Goal: Task Accomplishment & Management: Use online tool/utility

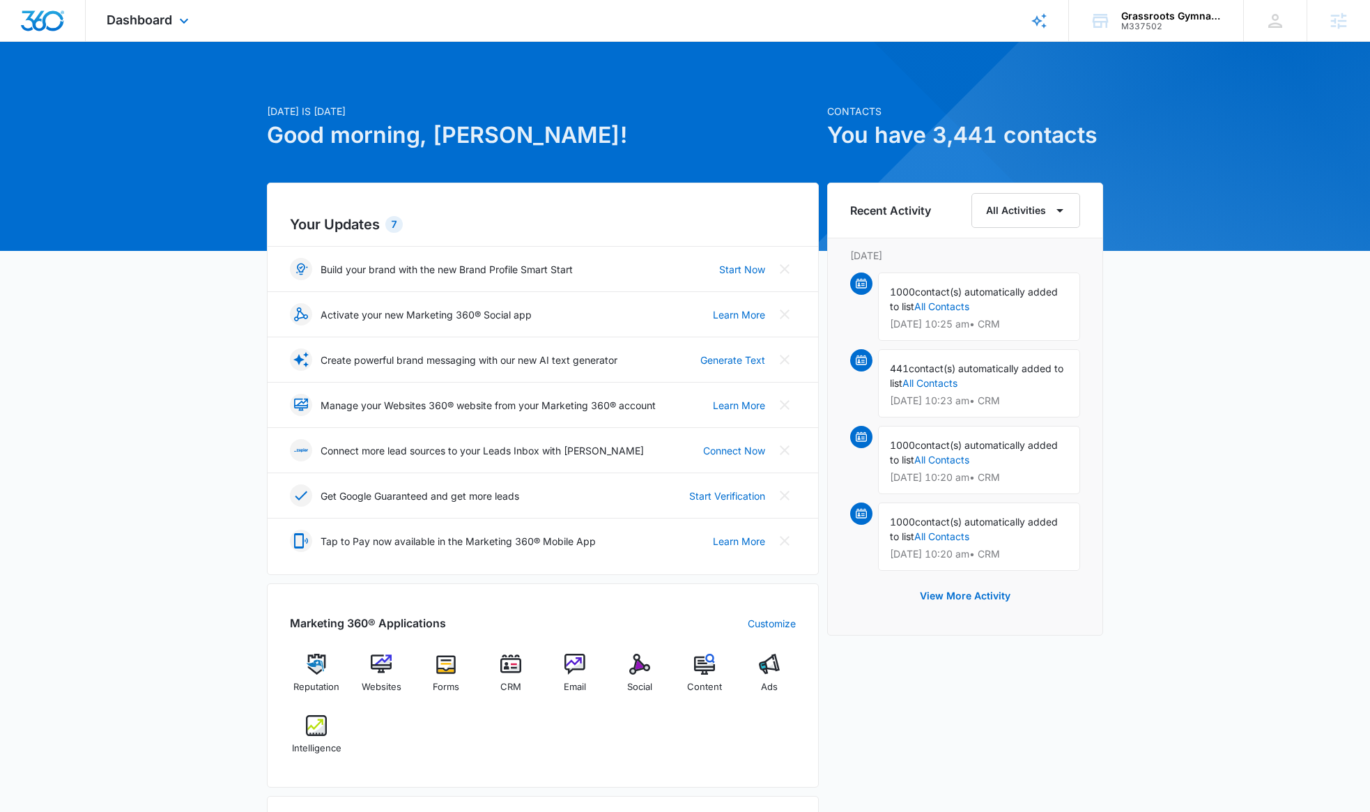
drag, startPoint x: 180, startPoint y: 20, endPoint x: 194, endPoint y: 11, distance: 16.2
click at [181, 20] on icon at bounding box center [184, 21] width 17 height 17
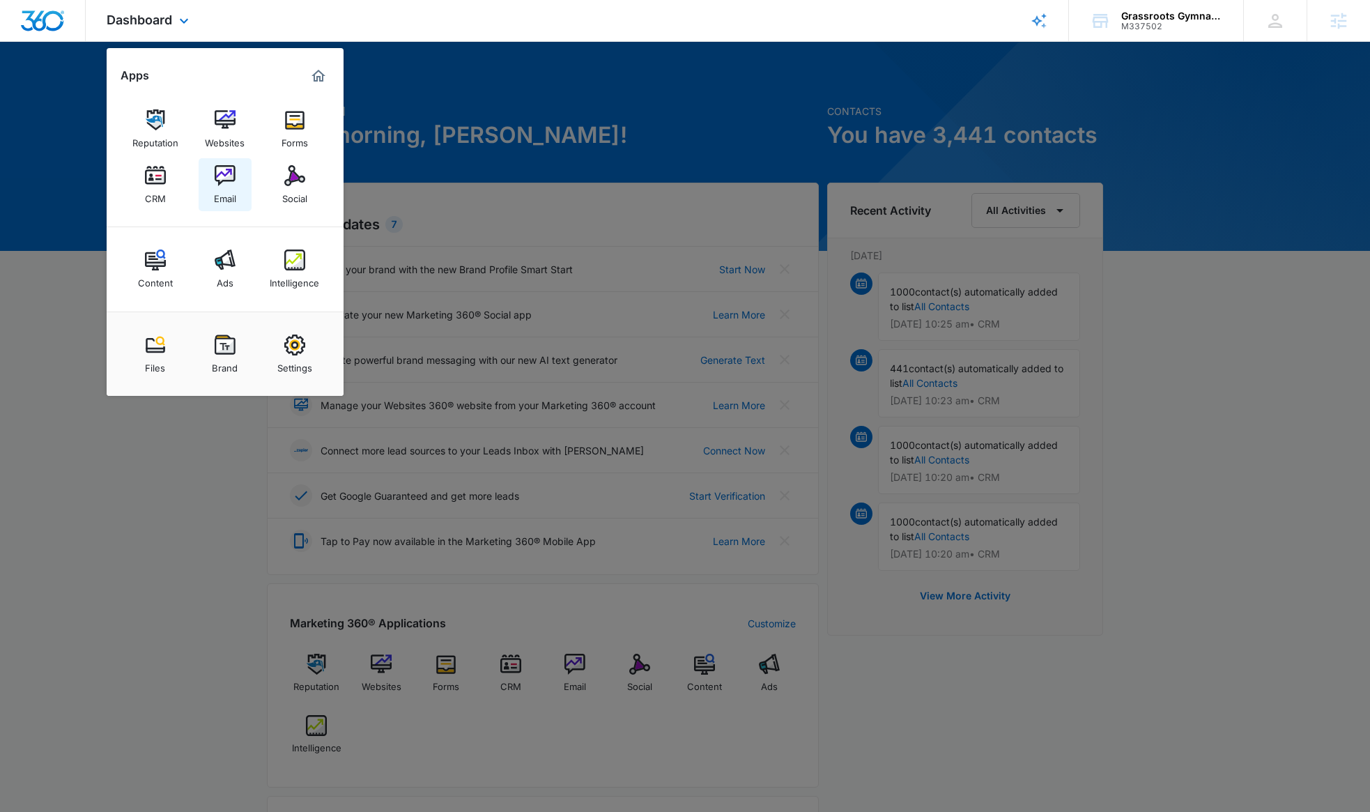
click at [233, 183] on img at bounding box center [225, 175] width 21 height 21
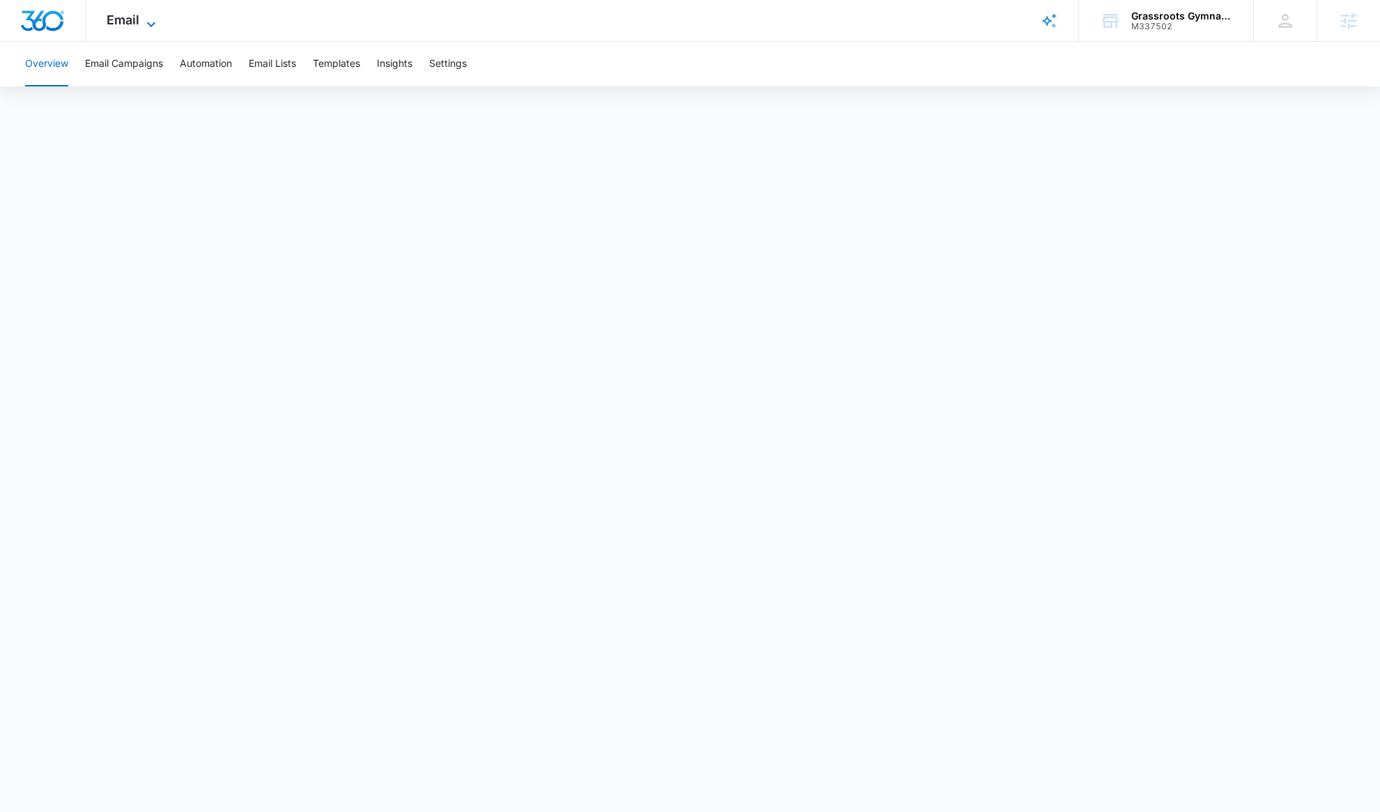
click at [146, 21] on icon at bounding box center [151, 24] width 17 height 17
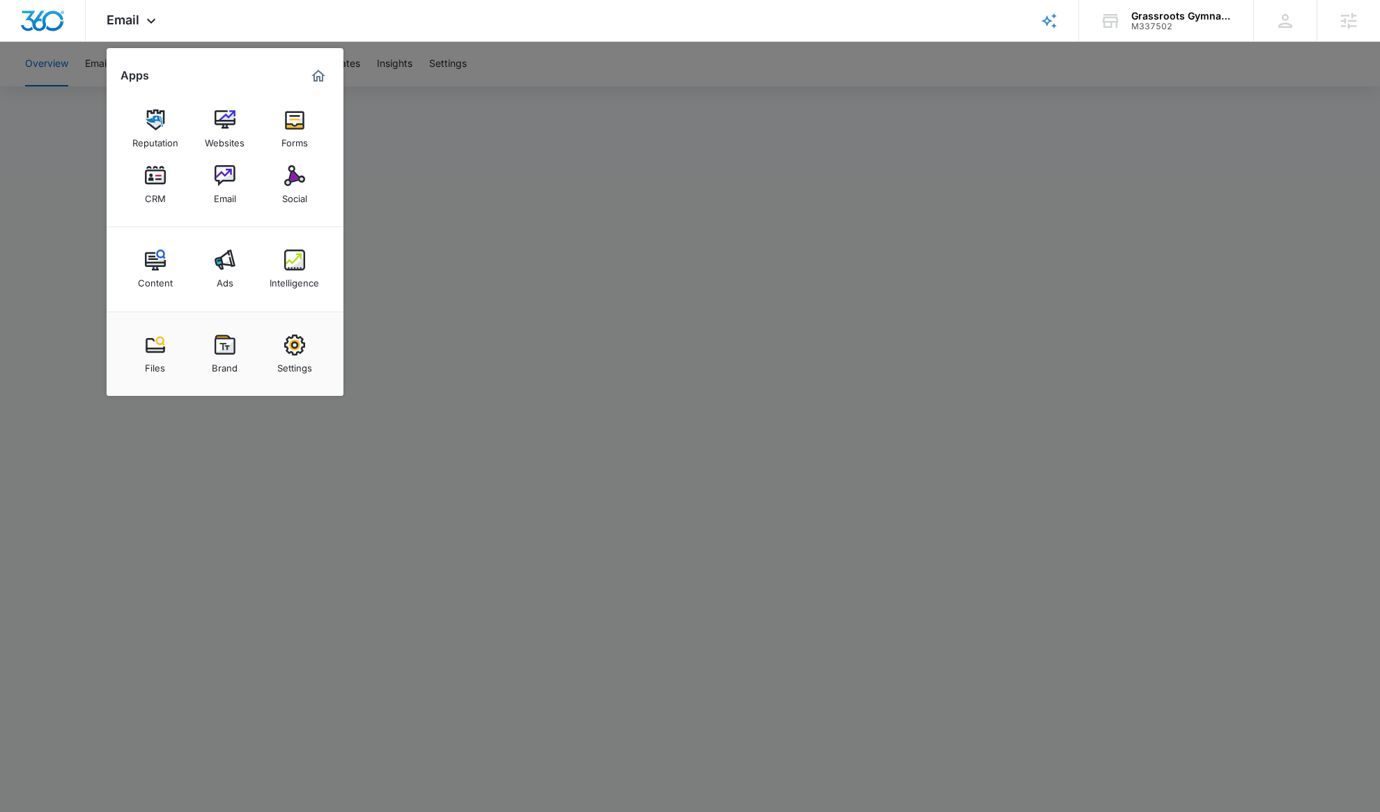
click at [663, 230] on div at bounding box center [690, 406] width 1380 height 812
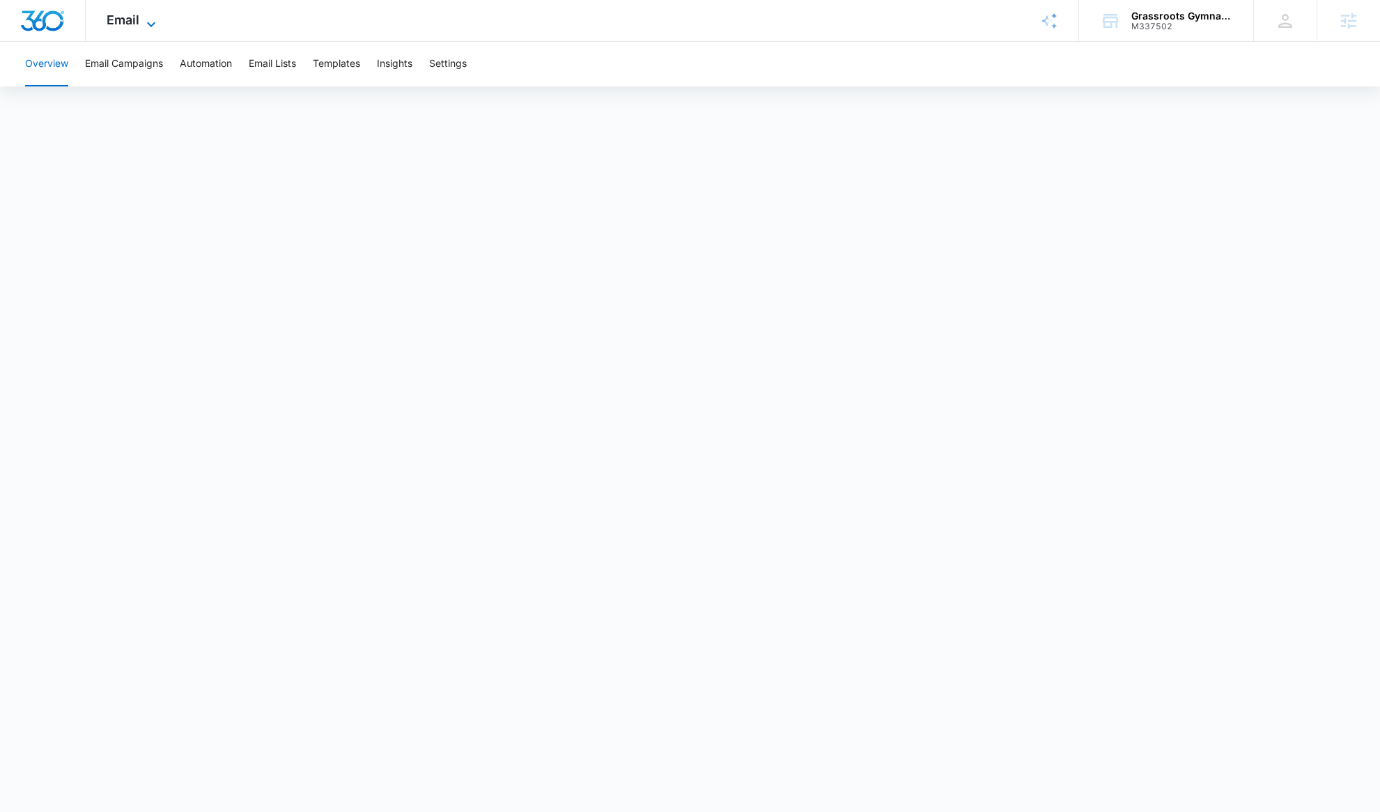
click at [157, 23] on div "Email Apps Reputation Websites Forms CRM Email Social Content Ads Intelligence …" at bounding box center [133, 20] width 95 height 41
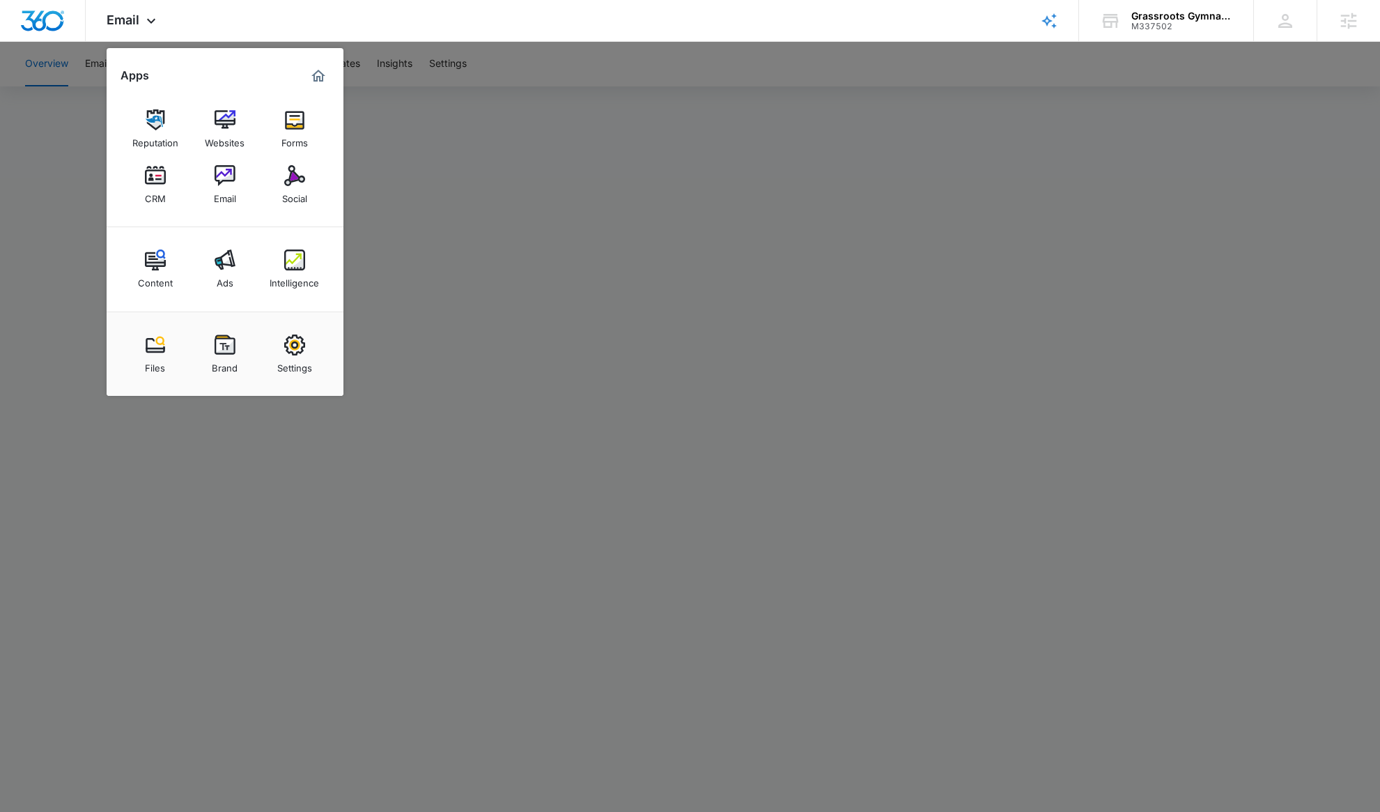
click at [283, 129] on link "Forms" at bounding box center [294, 128] width 53 height 53
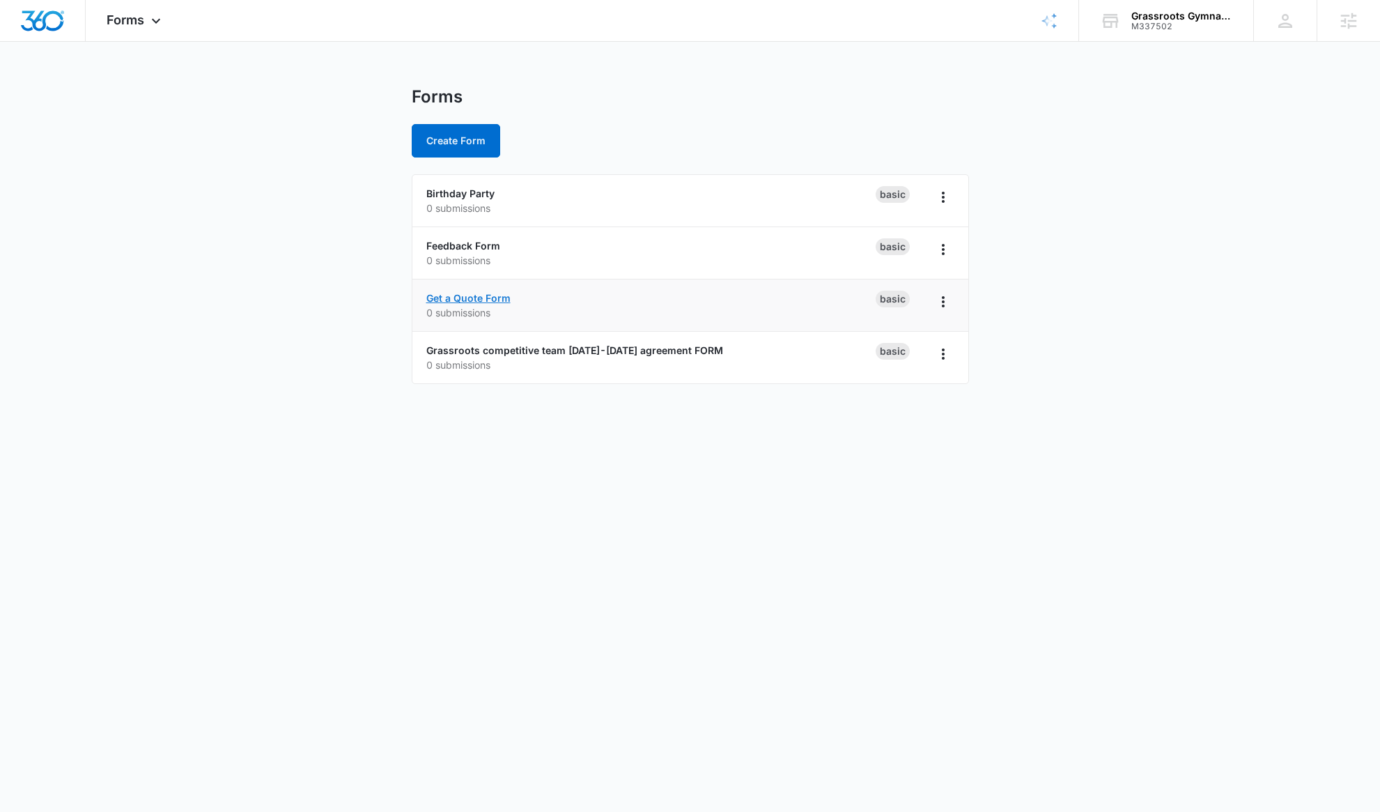
click at [481, 294] on link "Get a Quote Form" at bounding box center [468, 298] width 84 height 12
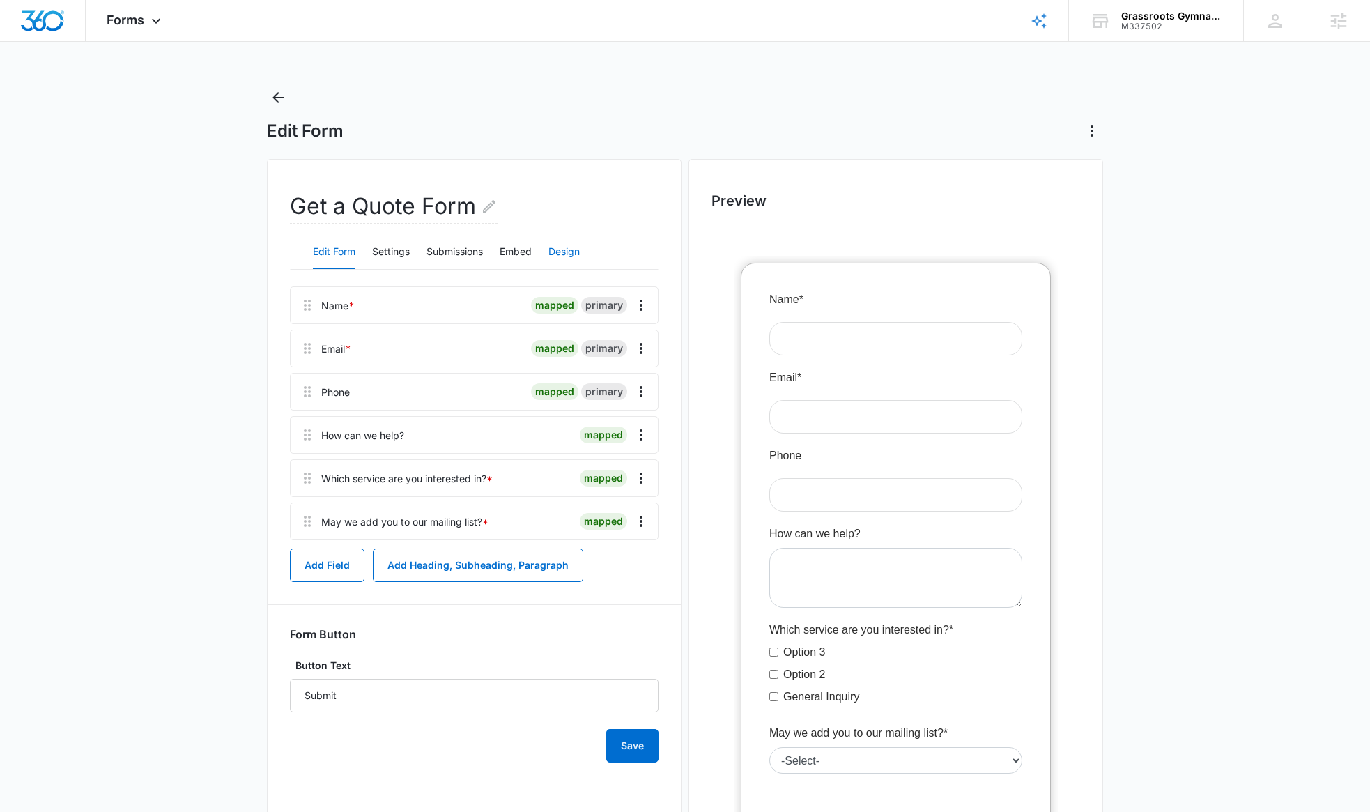
click at [562, 251] on button "Design" at bounding box center [563, 251] width 31 height 33
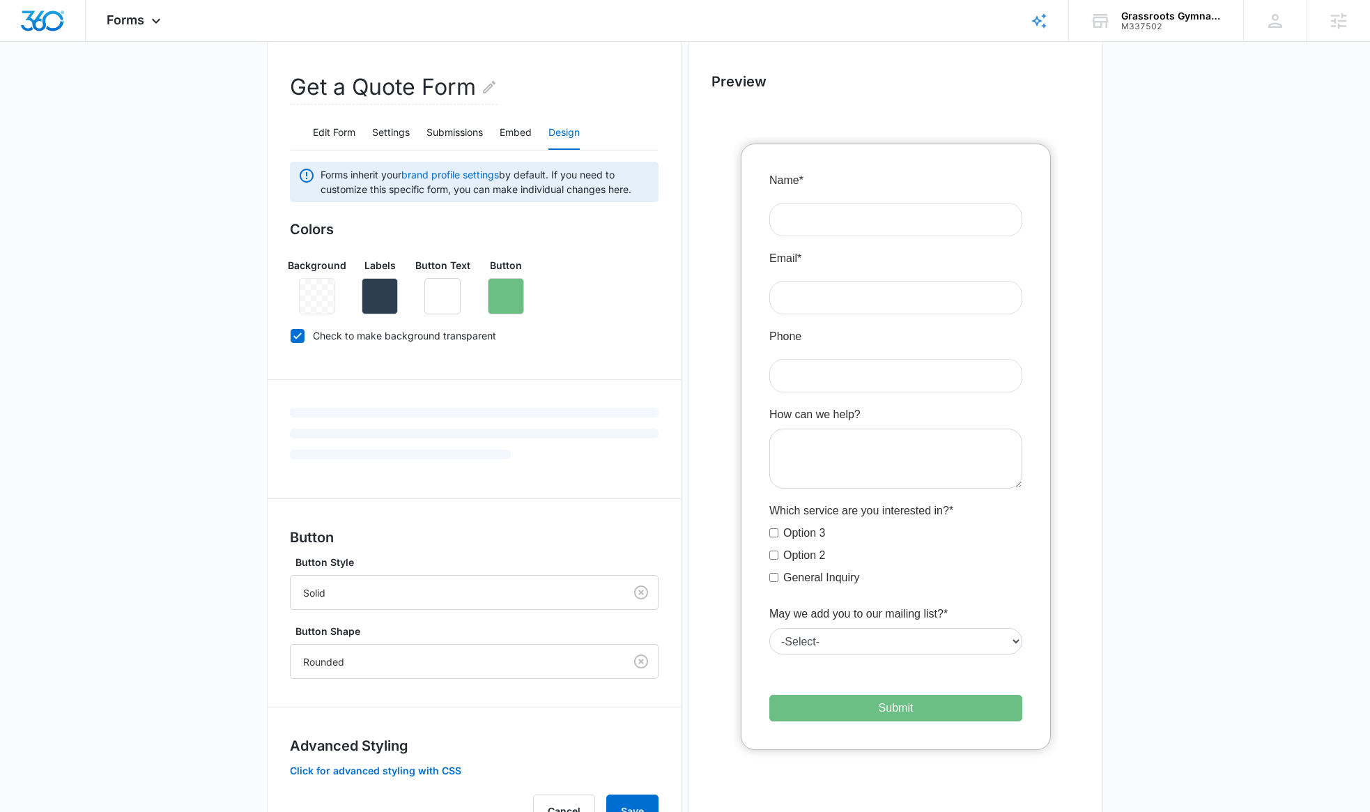
scroll to position [192, 0]
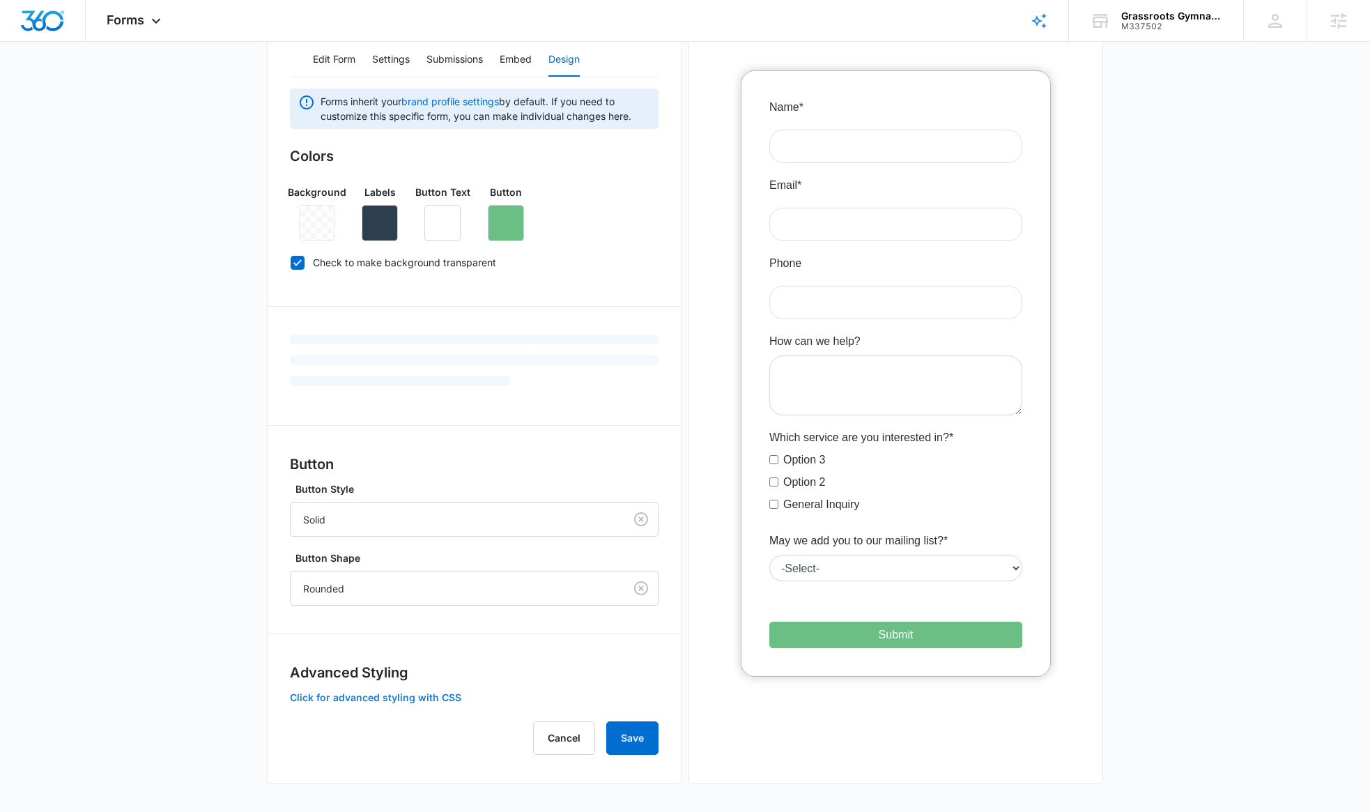
click at [410, 695] on button "Click for advanced styling with CSS" at bounding box center [375, 697] width 171 height 10
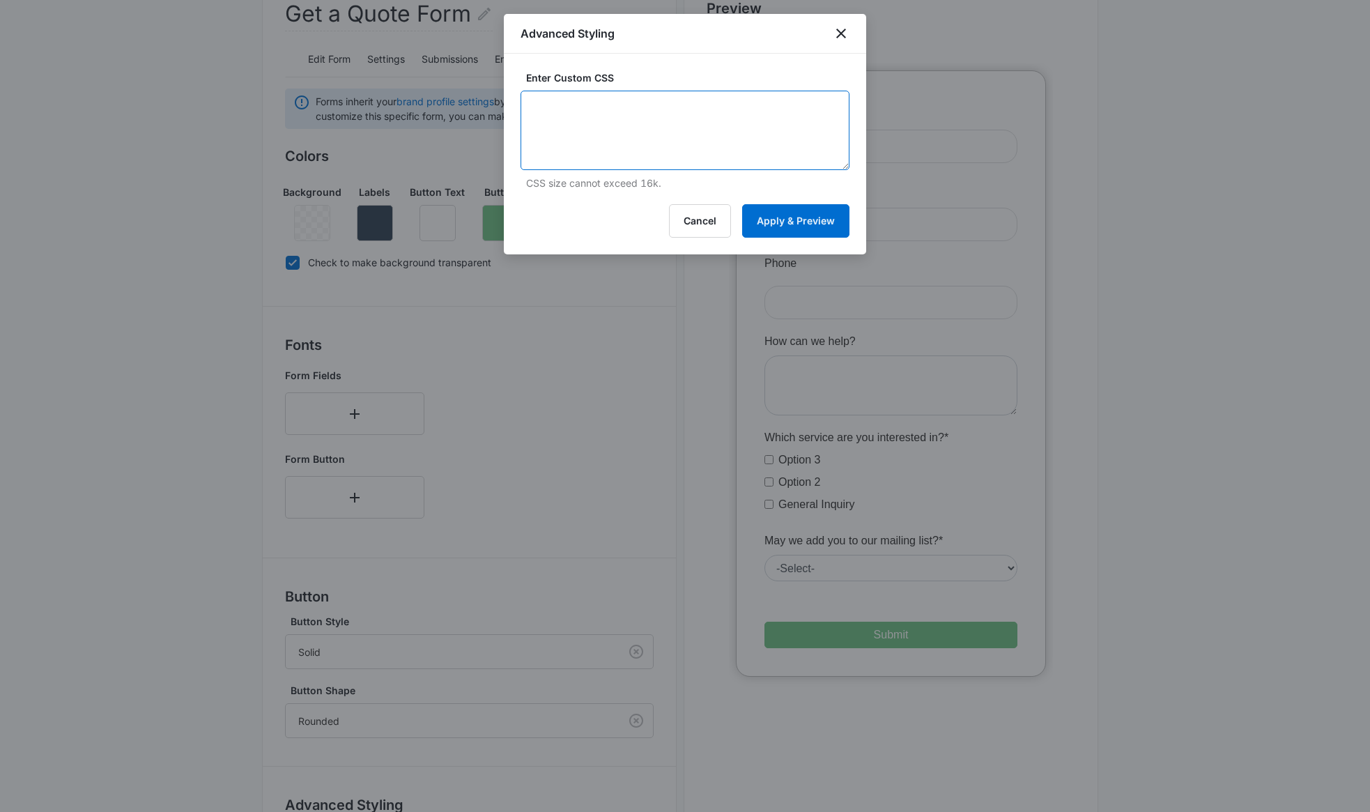
click at [596, 108] on textarea at bounding box center [684, 130] width 329 height 79
paste textarea "/* General CSS */ body { margin: 10px; /* must use if you are putting a drop sh…"
type textarea "/* General CSS */ body { margin: 10px; /* must use if you are putting a drop sh…"
click at [811, 222] on button "Apply & Preview" at bounding box center [795, 220] width 107 height 33
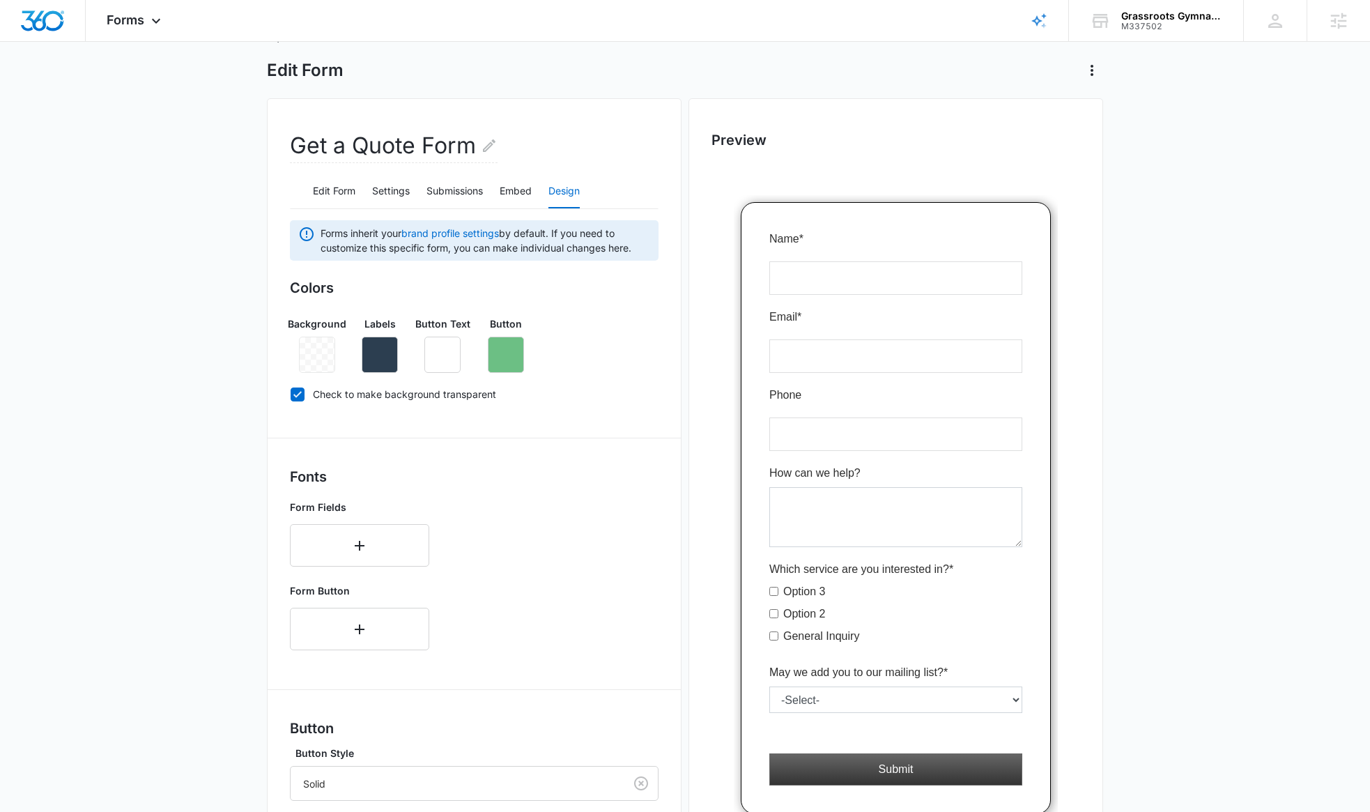
scroll to position [313, 0]
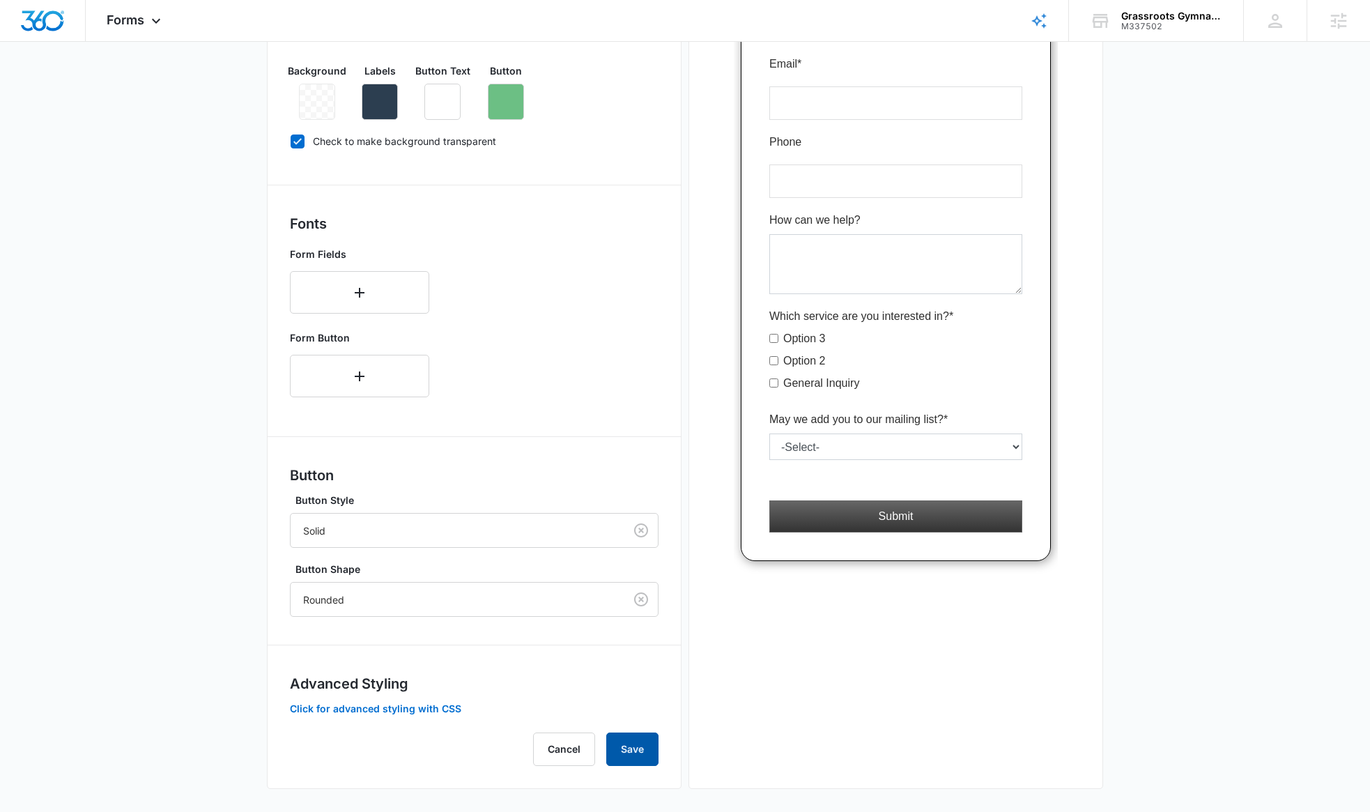
drag, startPoint x: 625, startPoint y: 763, endPoint x: 631, endPoint y: 757, distance: 8.4
click at [626, 761] on button "Save" at bounding box center [632, 748] width 52 height 33
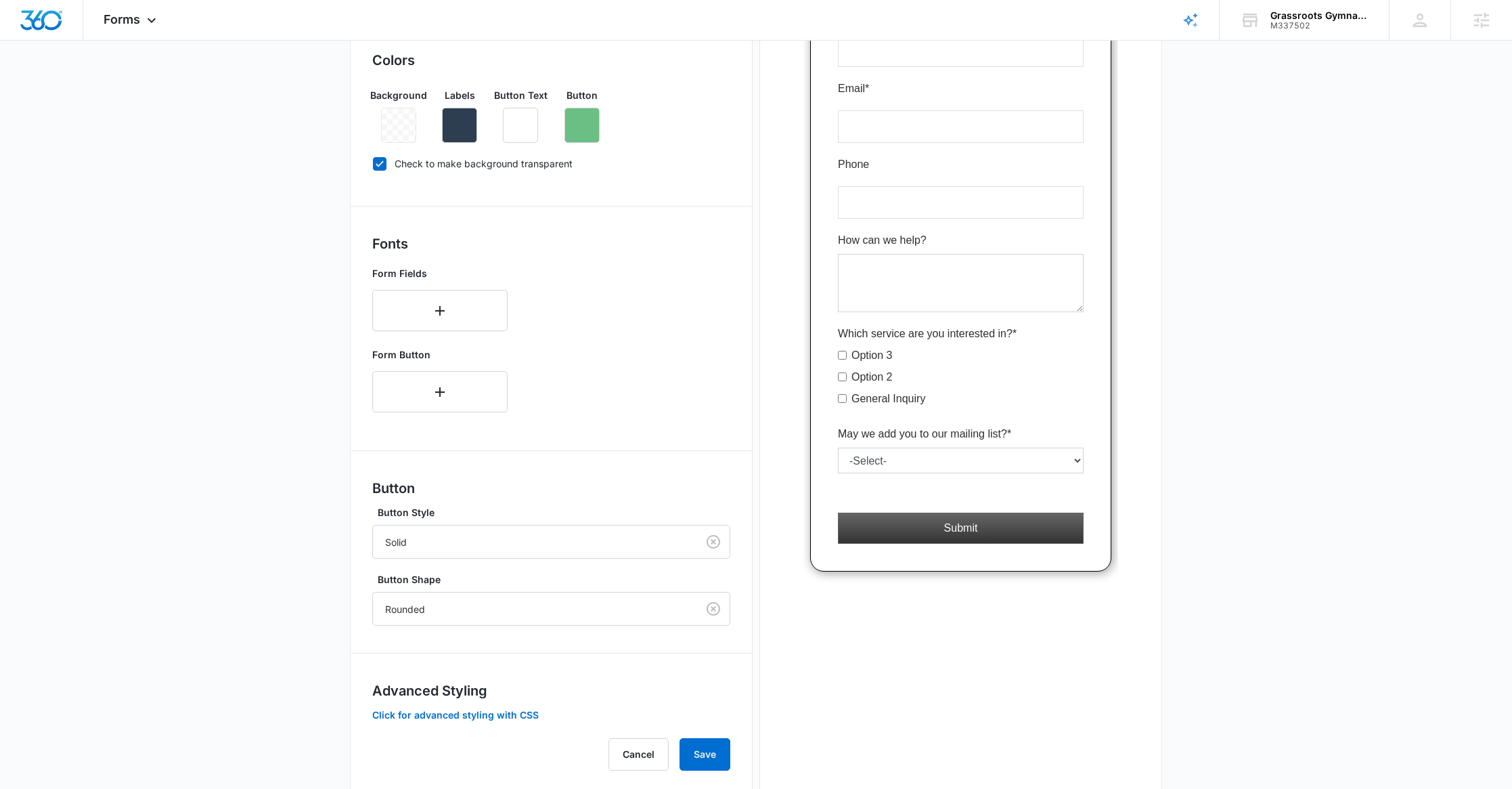
scroll to position [309, 0]
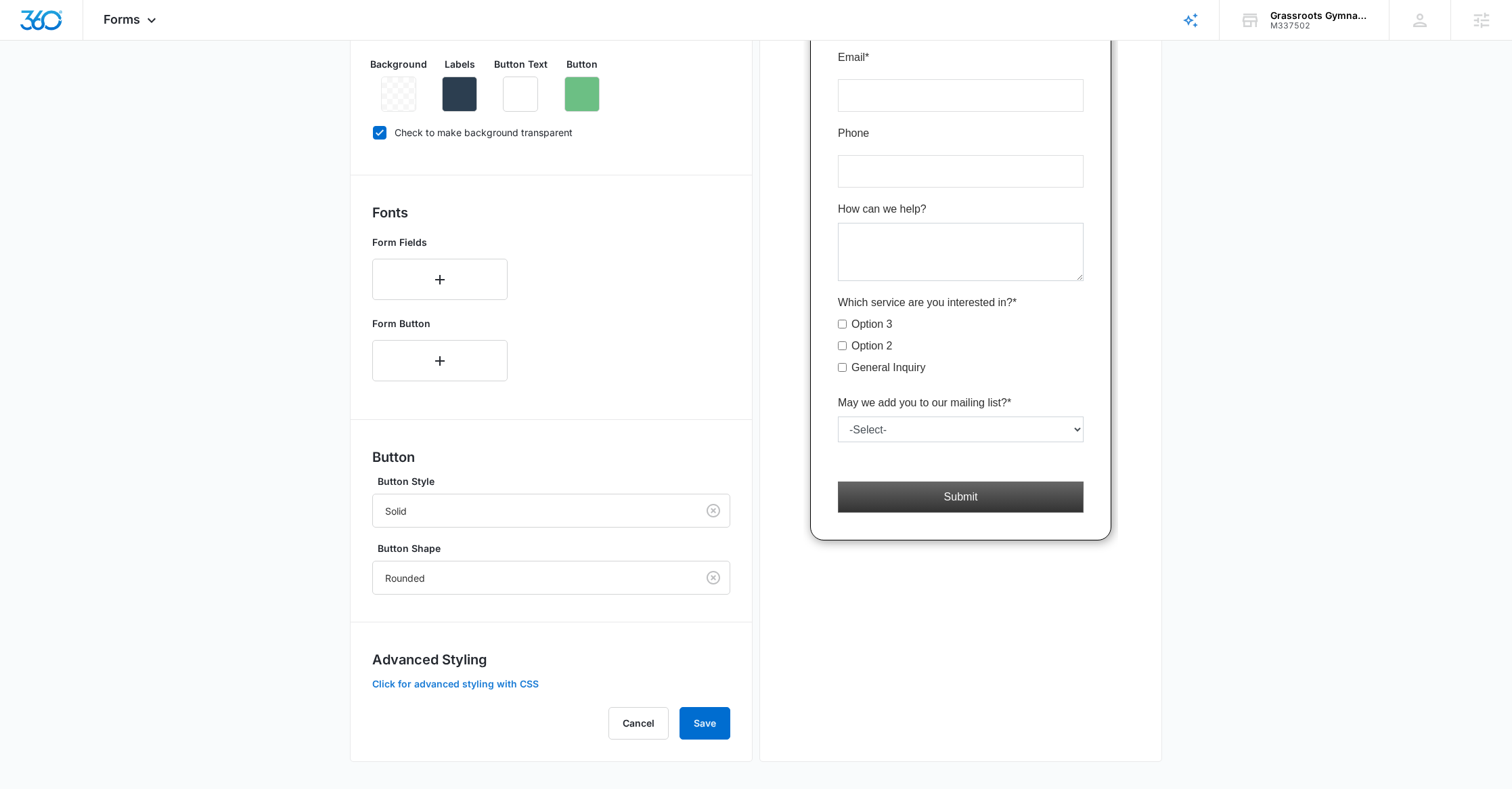
click at [485, 679] on button "Click for advanced styling with CSS" at bounding box center [455, 684] width 166 height 10
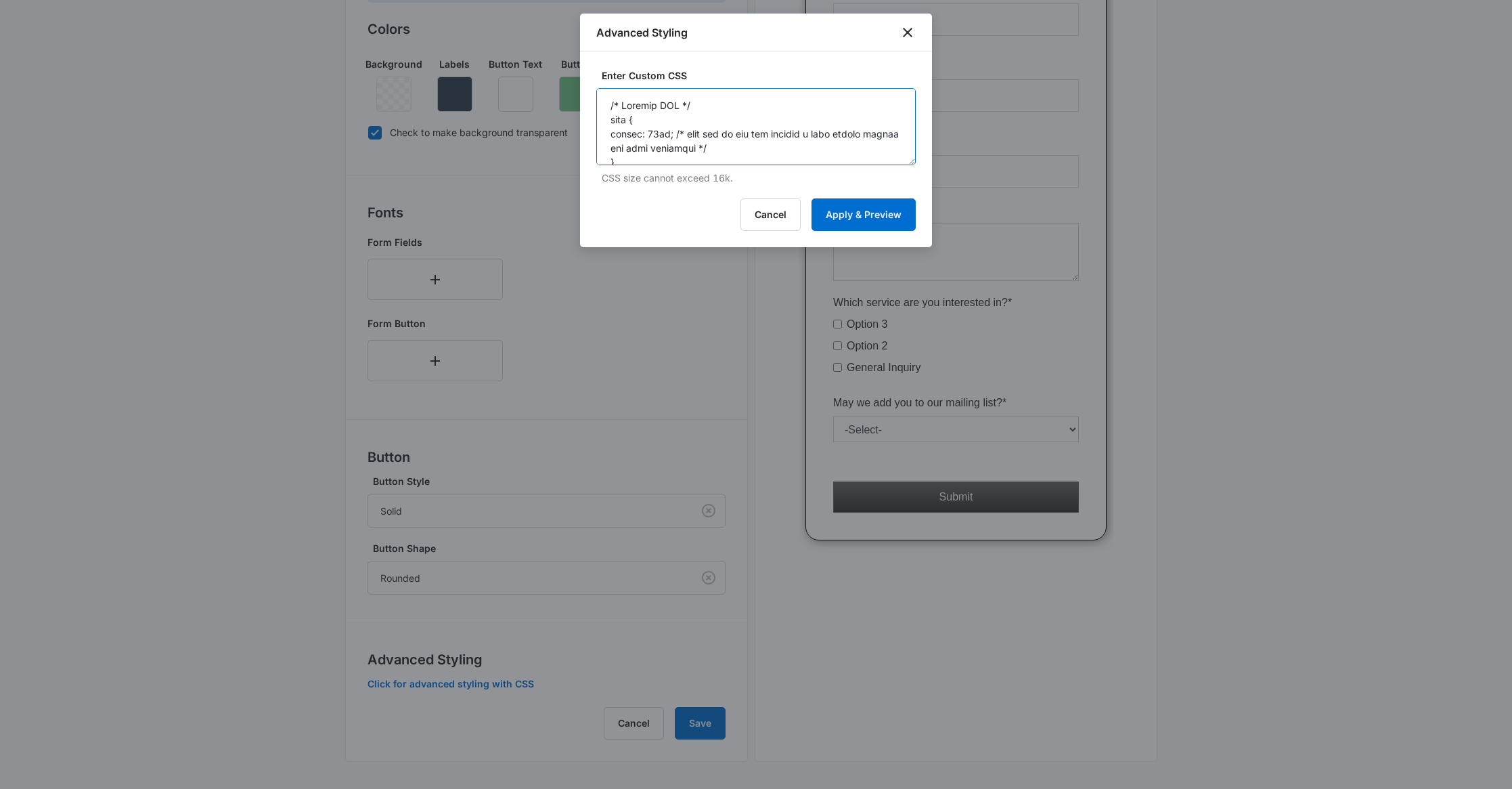
drag, startPoint x: 915, startPoint y: 158, endPoint x: 939, endPoint y: 404, distance: 247.2
click at [1010, 751] on body "Forms Apps Reputation Websites Forms CRM Email Social Content Ads Intelligence …" at bounding box center [756, 240] width 1512 height 1098
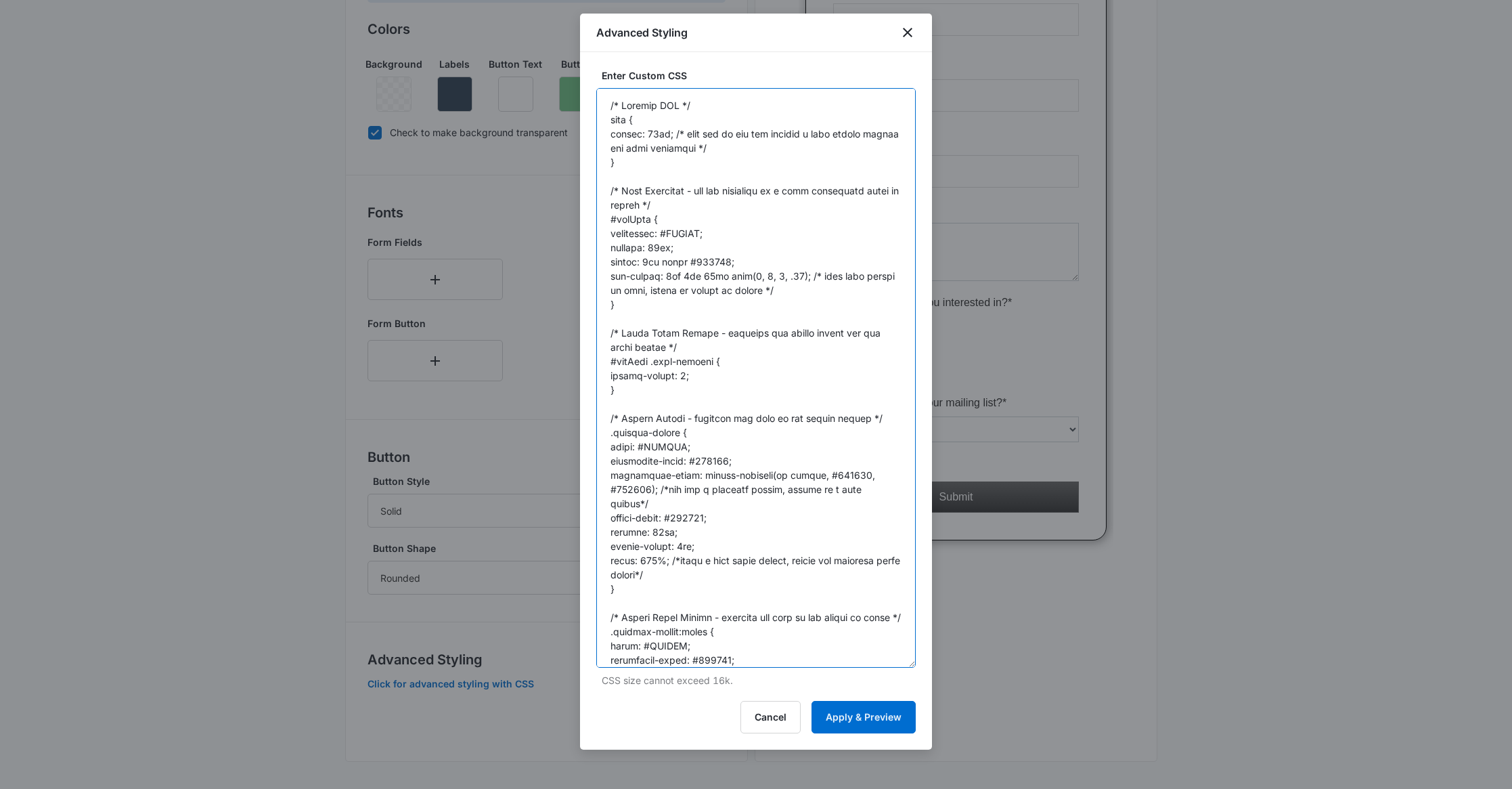
drag, startPoint x: 913, startPoint y: 161, endPoint x: 888, endPoint y: 691, distance: 530.6
click at [956, 711] on body "Forms Apps Reputation Websites Forms CRM Email Social Content Ads Intelligence …" at bounding box center [756, 240] width 1512 height 1098
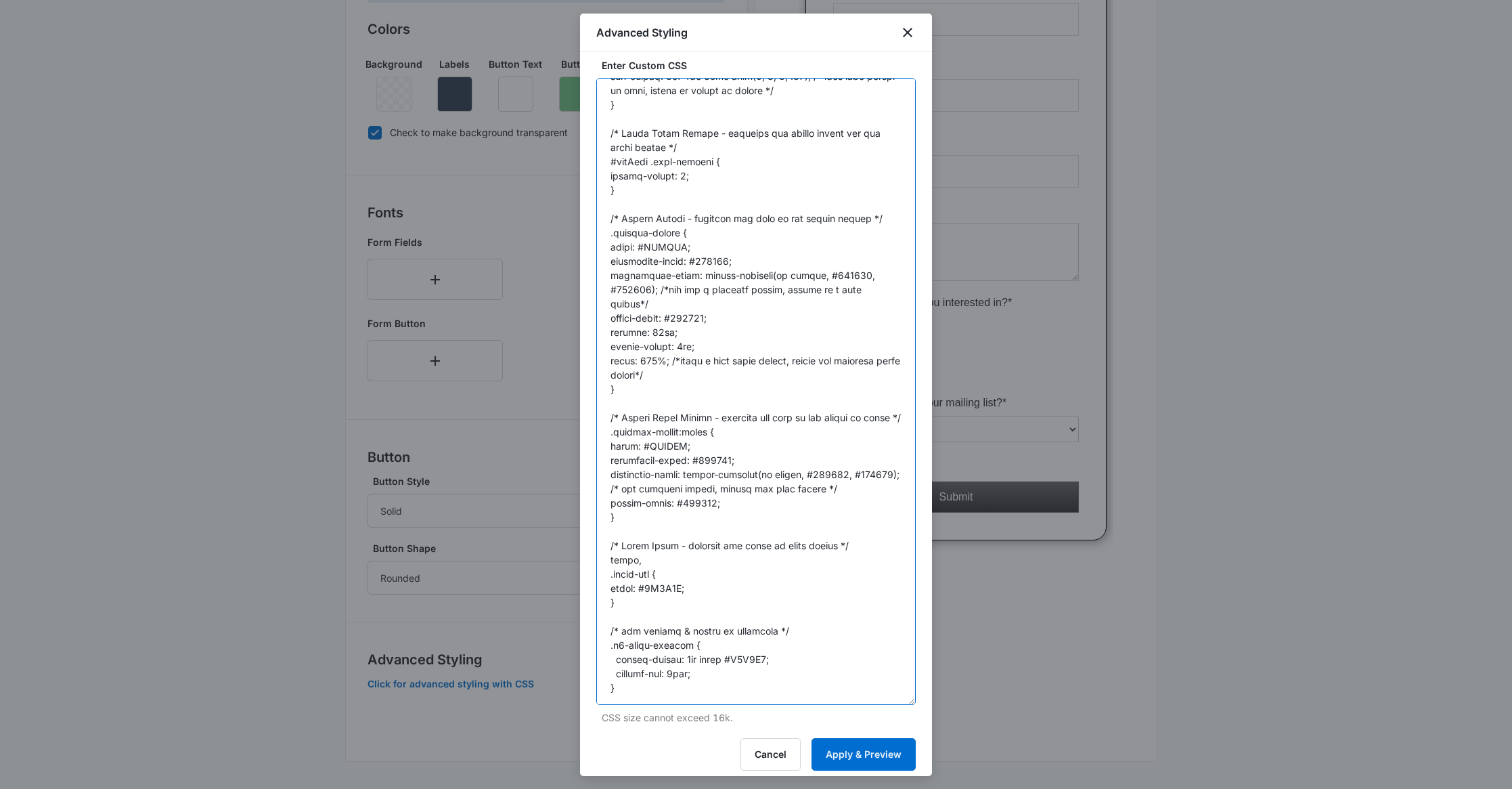
scroll to position [21, 0]
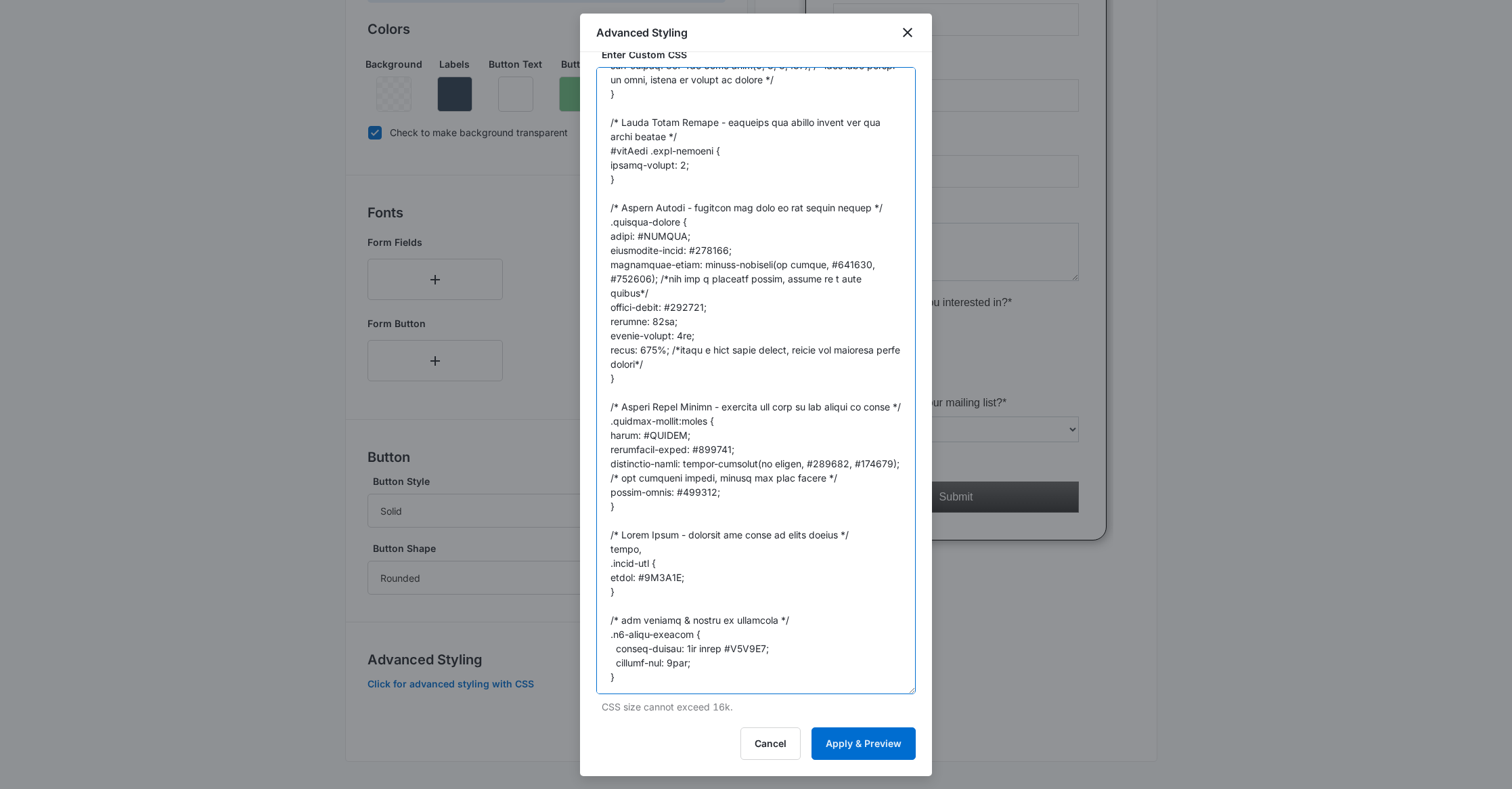
click at [655, 680] on textarea at bounding box center [756, 380] width 320 height 627
paste textarea "transition: border-color 200ms, color 200ms, background-color 200ms; display: i…"
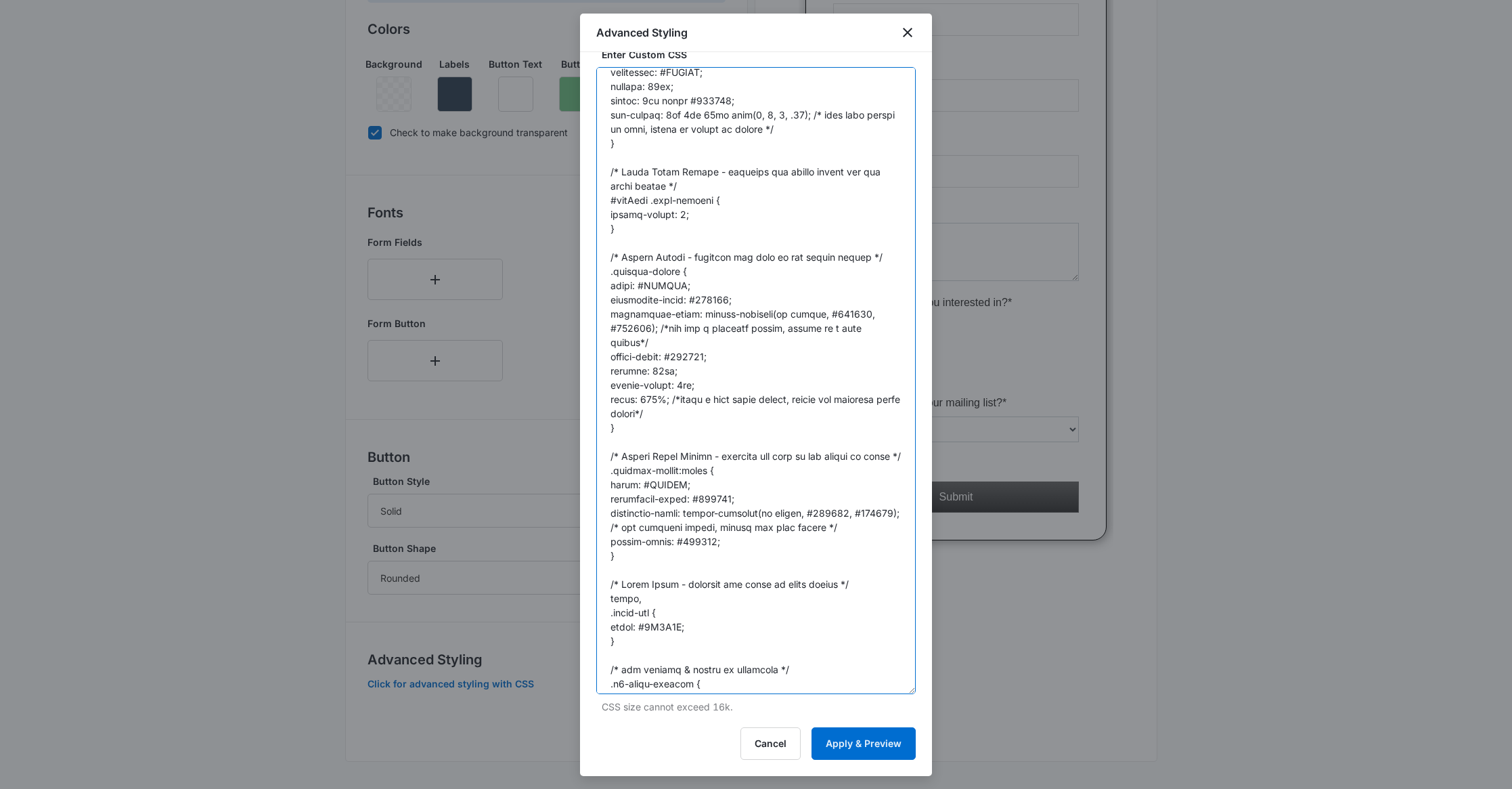
scroll to position [137, 0]
drag, startPoint x: 719, startPoint y: 387, endPoint x: 606, endPoint y: 288, distance: 150.2
click at [606, 288] on textarea at bounding box center [756, 380] width 320 height 627
paste textarea "transition: border-color 200ms, color 200ms, background-color 200ms; display: i…"
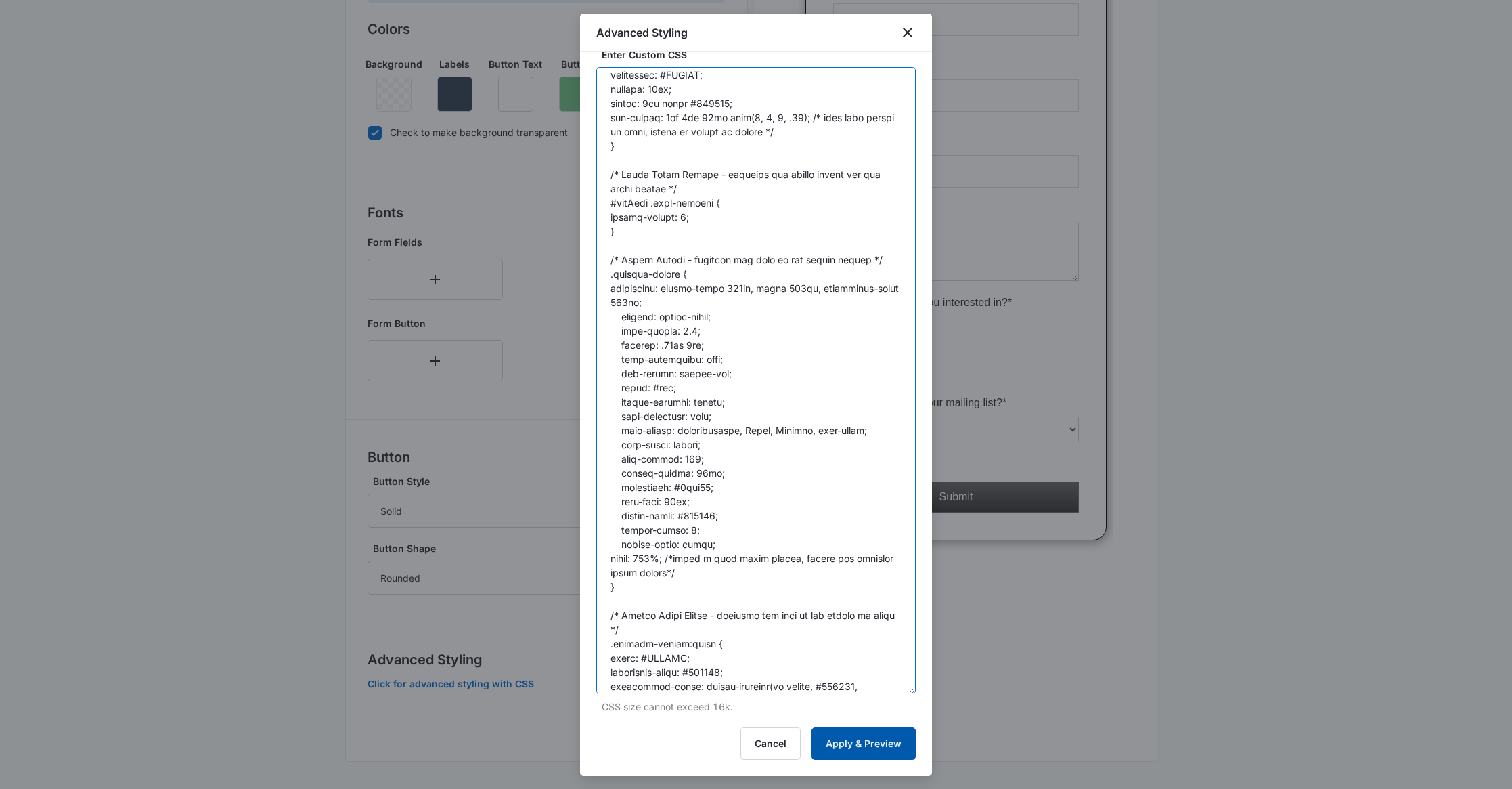
type textarea "/* General CSS */ body { margin: 10px; /* must use if you are putting a drop sh…"
click at [846, 748] on button "Apply & Preview" at bounding box center [863, 742] width 104 height 32
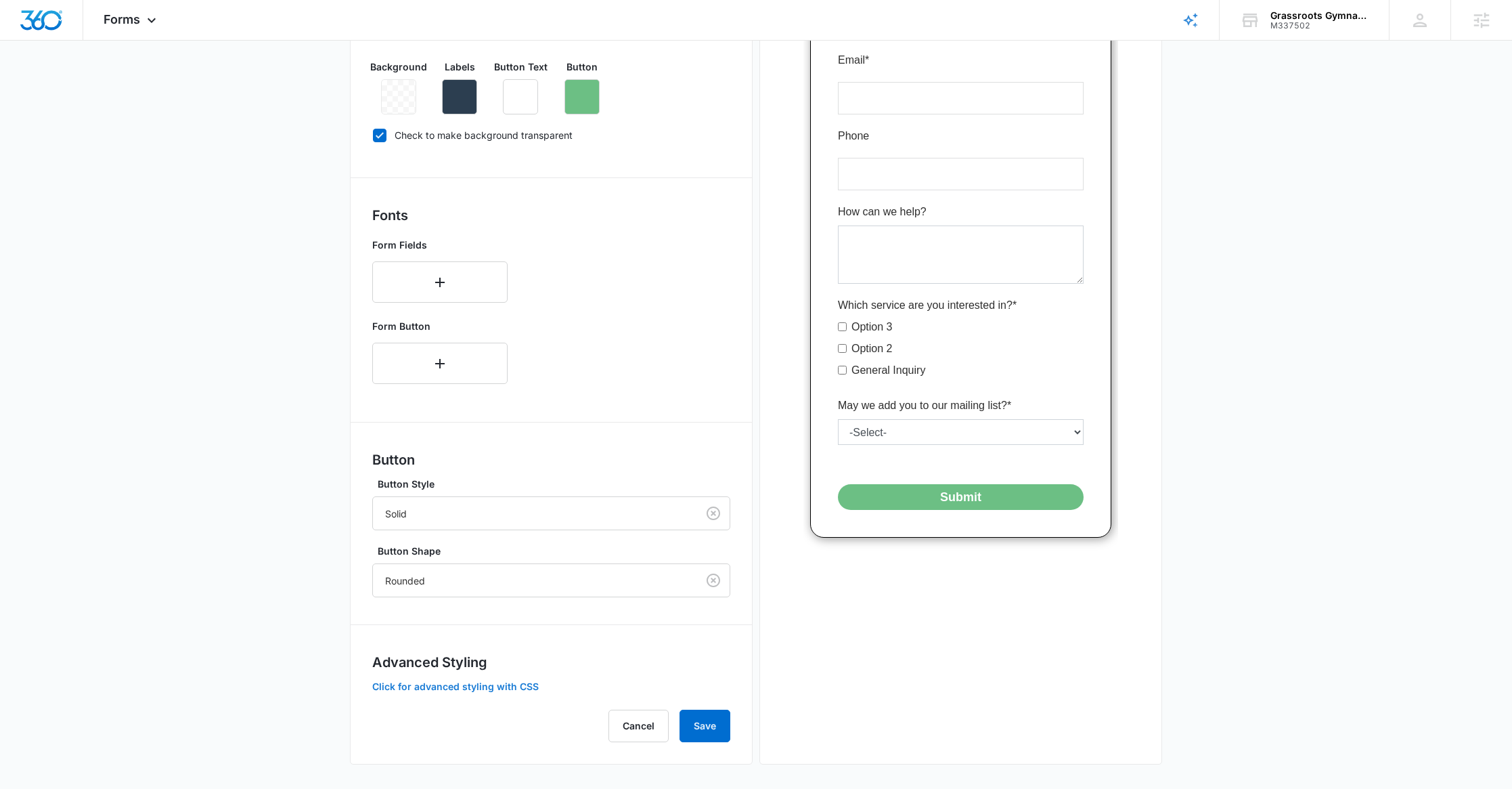
scroll to position [307, 0]
click at [519, 691] on button "Click for advanced styling with CSS" at bounding box center [455, 687] width 166 height 10
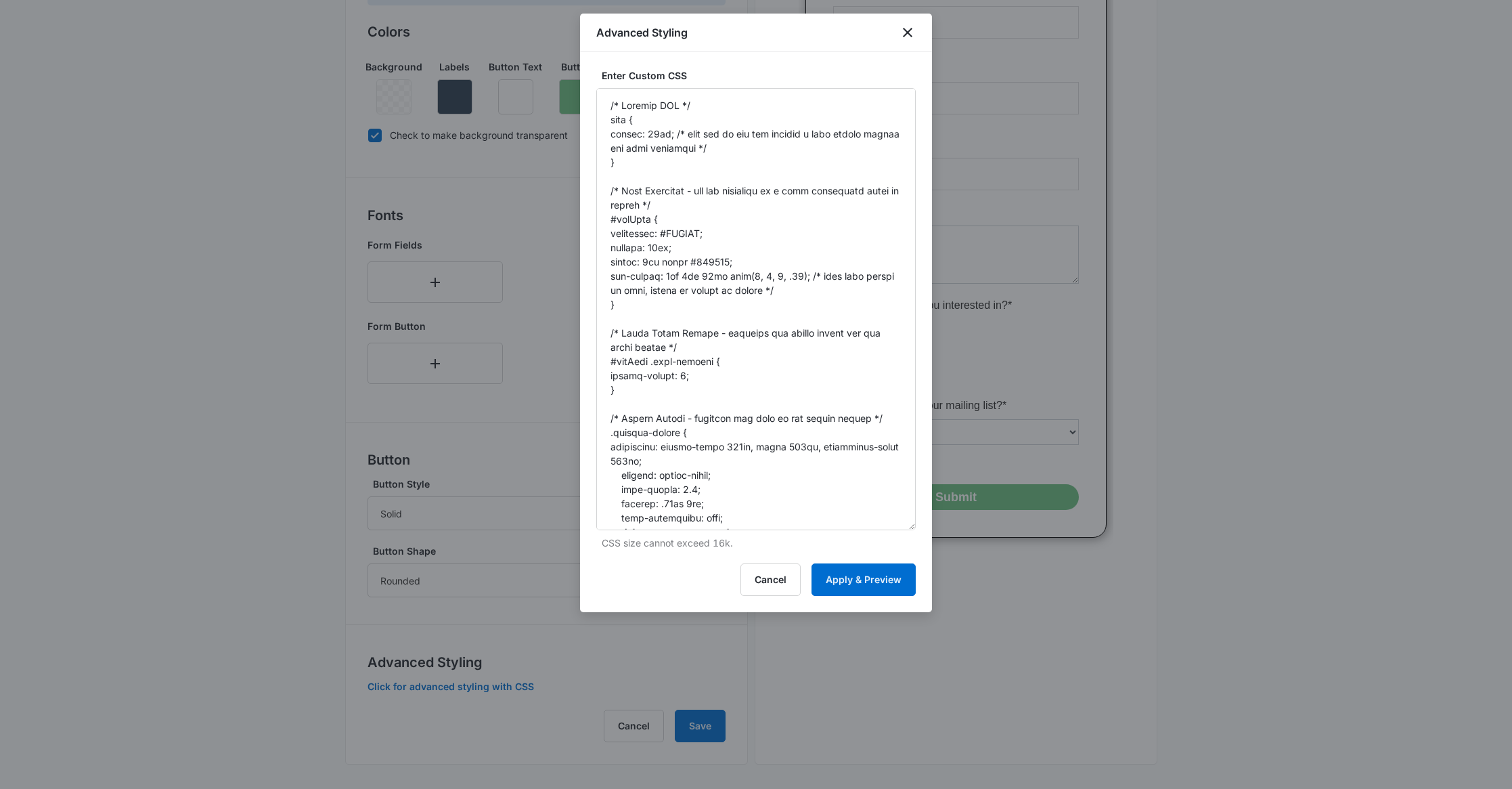
drag, startPoint x: 908, startPoint y: 161, endPoint x: 945, endPoint y: 655, distance: 495.4
click at [947, 661] on body "Forms Apps Reputation Websites Forms CRM Email Social Content Ads Intelligence …" at bounding box center [756, 242] width 1512 height 1098
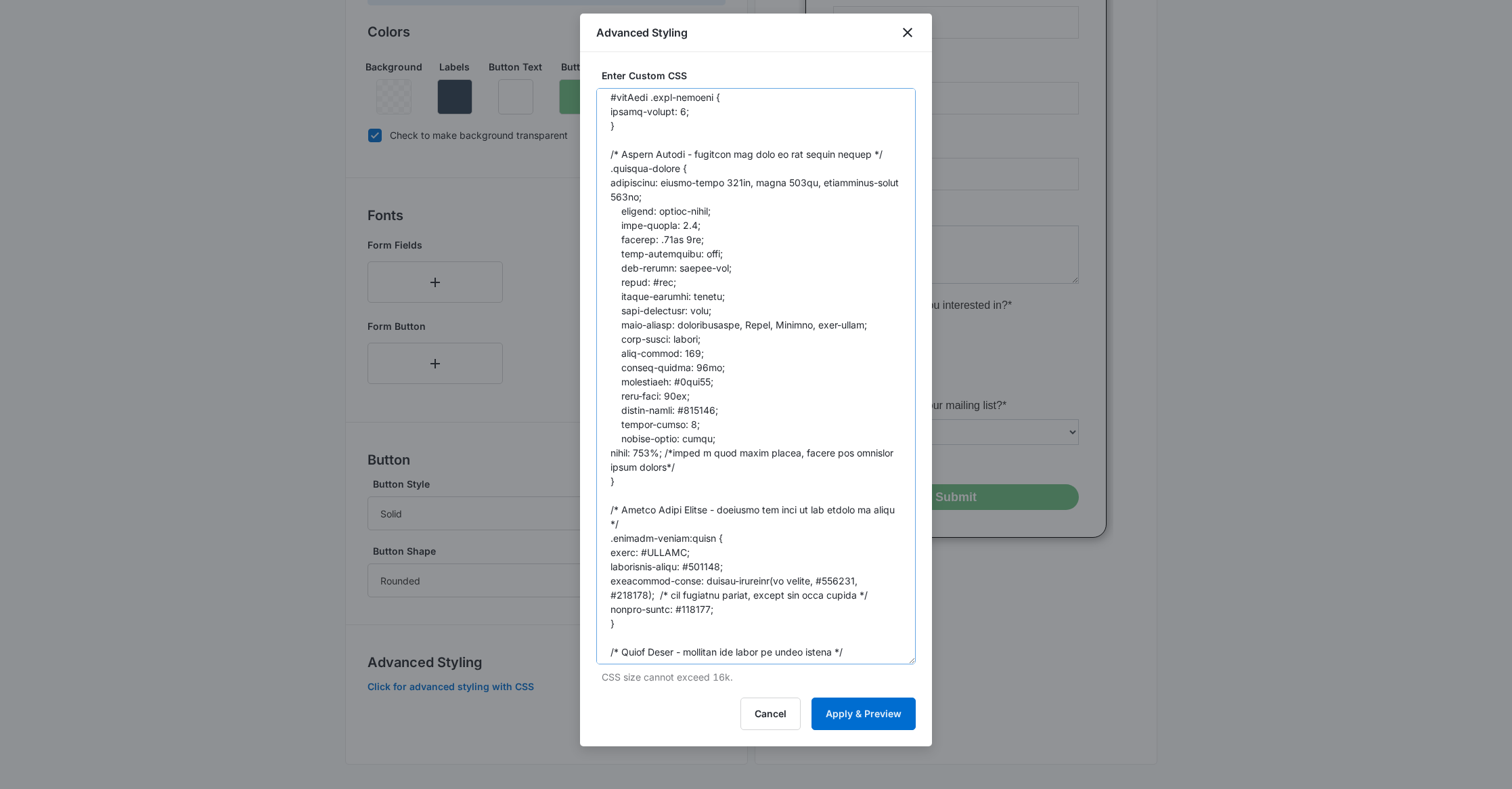
scroll to position [275, 0]
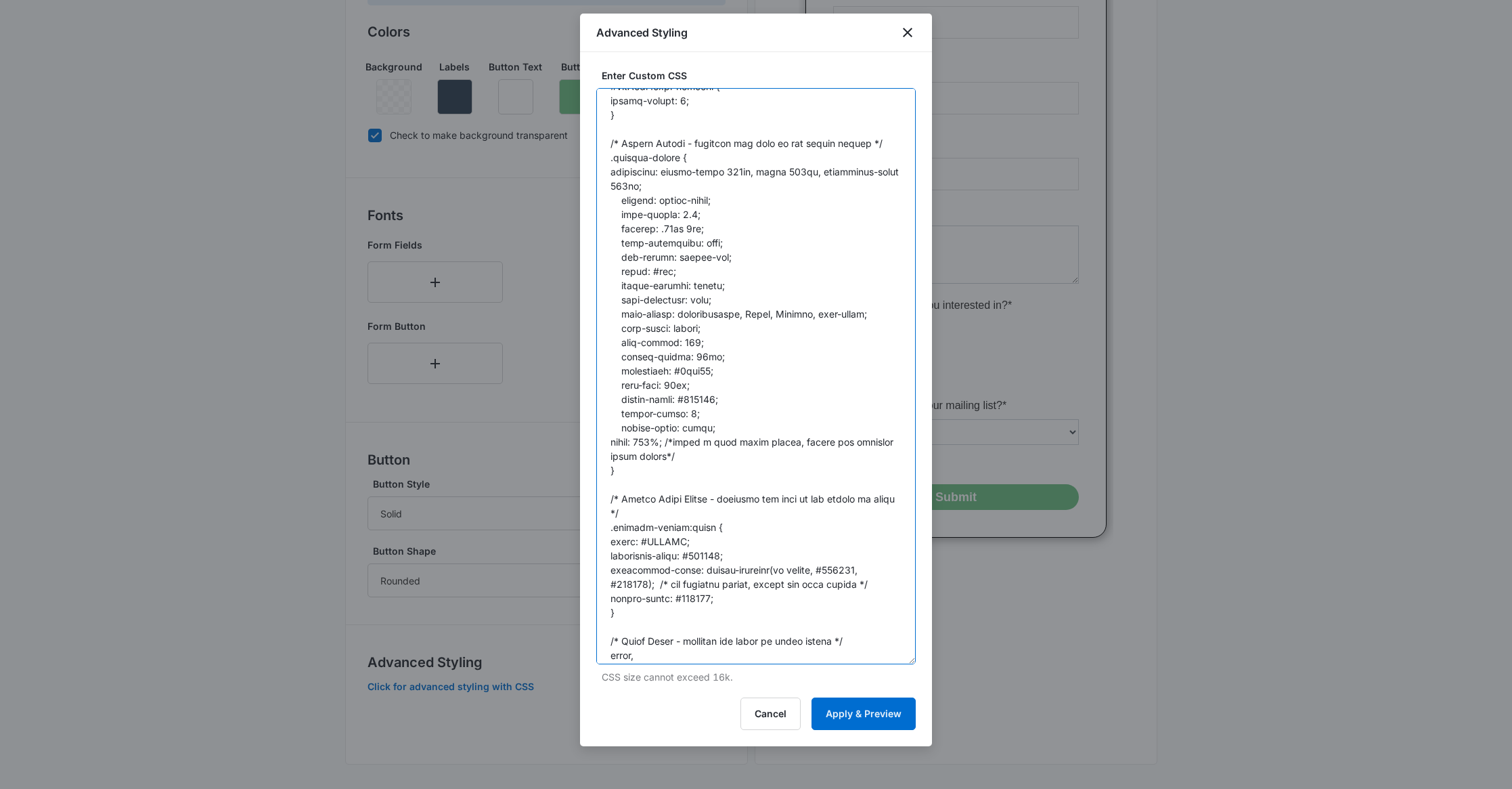
drag, startPoint x: 736, startPoint y: 552, endPoint x: 699, endPoint y: 553, distance: 37.0
click at [699, 552] on textarea at bounding box center [756, 376] width 320 height 576
paste textarea "0f3a61"
click at [698, 559] on textarea at bounding box center [756, 376] width 320 height 576
type textarea "/* General CSS */ body { margin: 10px; /* must use if you are putting a drop sh…"
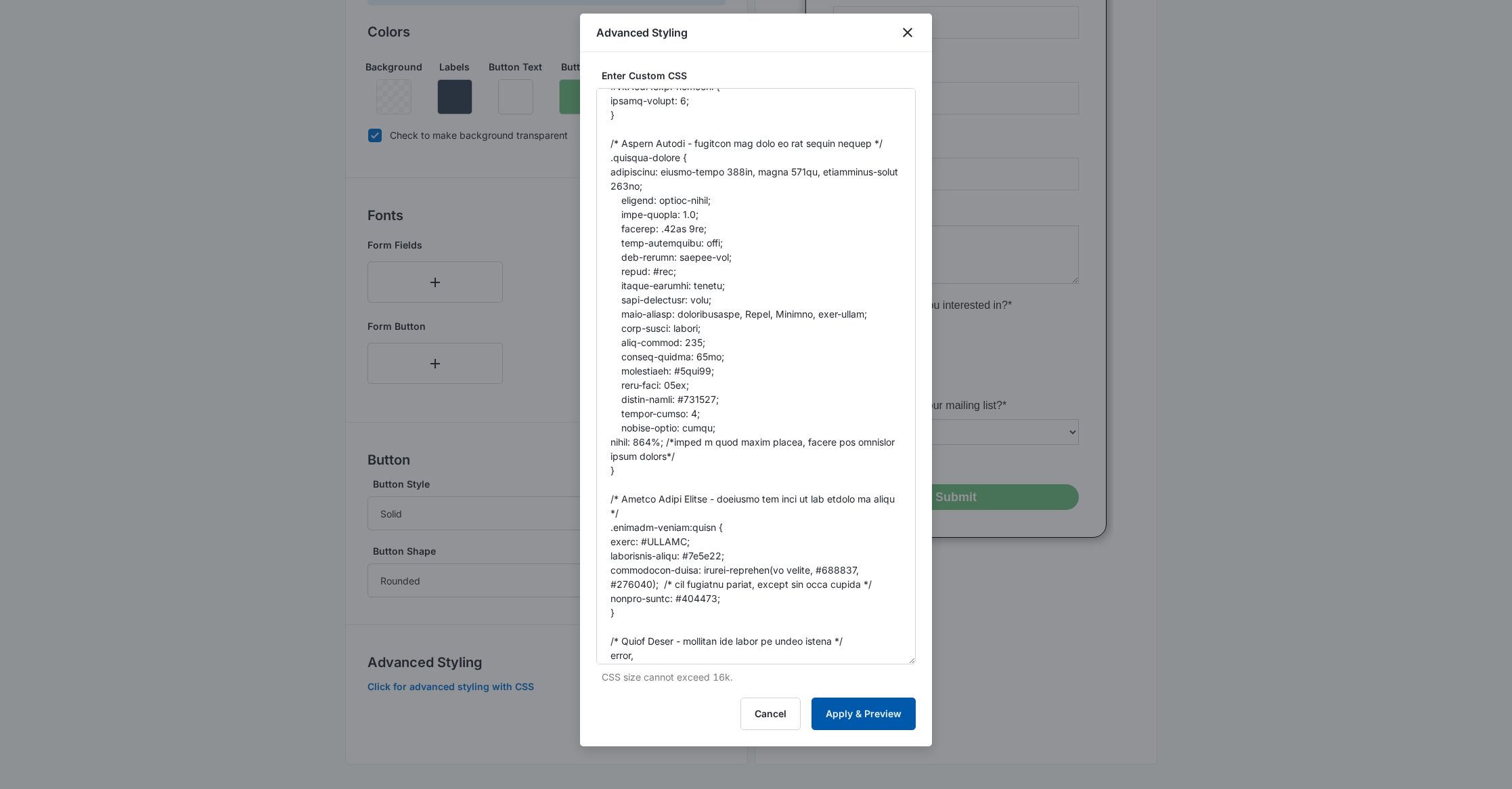
click at [882, 717] on button "Apply & Preview" at bounding box center [863, 713] width 104 height 32
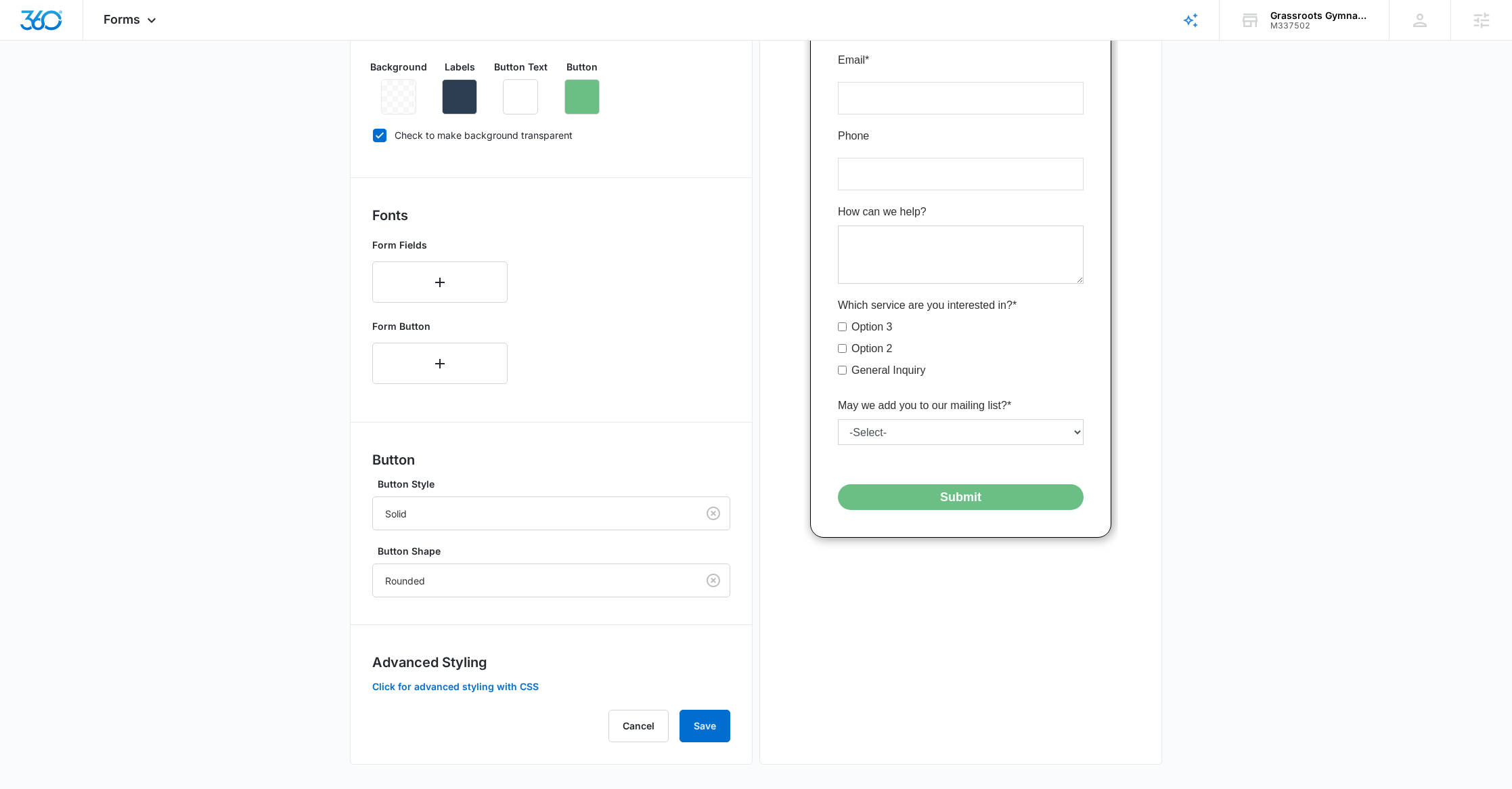
drag, startPoint x: 1236, startPoint y: 554, endPoint x: 1171, endPoint y: 551, distance: 65.1
click at [1233, 555] on main "Edit Form Get a Quote Form Edit Form Settings Submissions Embed Design Forms in…" at bounding box center [756, 285] width 1512 height 1014
click at [510, 685] on button "Click for advanced styling with CSS" at bounding box center [455, 687] width 166 height 10
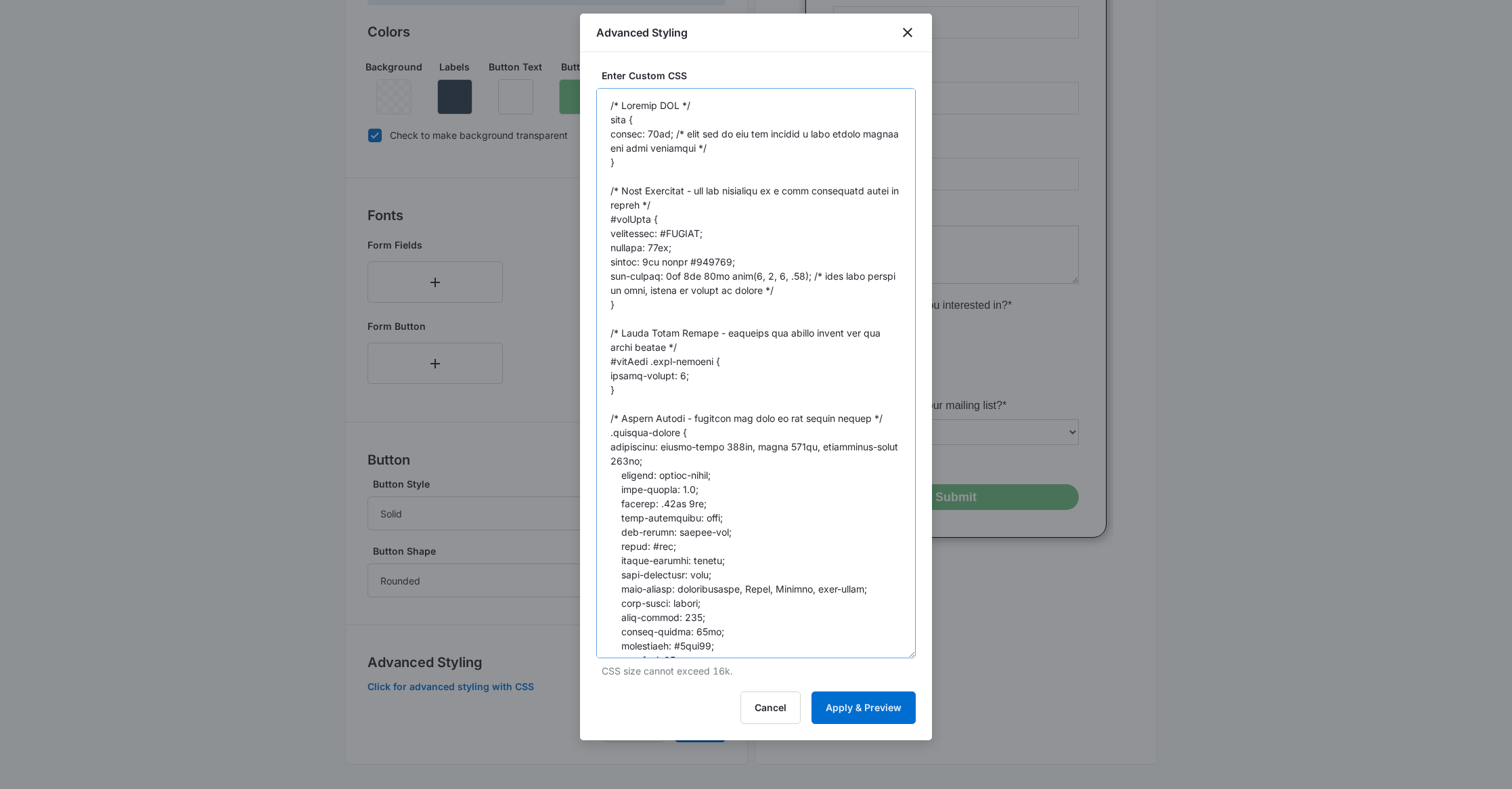
drag, startPoint x: 912, startPoint y: 161, endPoint x: 903, endPoint y: 590, distance: 429.1
click at [961, 689] on body "Forms Apps Reputation Websites Forms CRM Email Social Content Ads Intelligence …" at bounding box center [756, 242] width 1512 height 1098
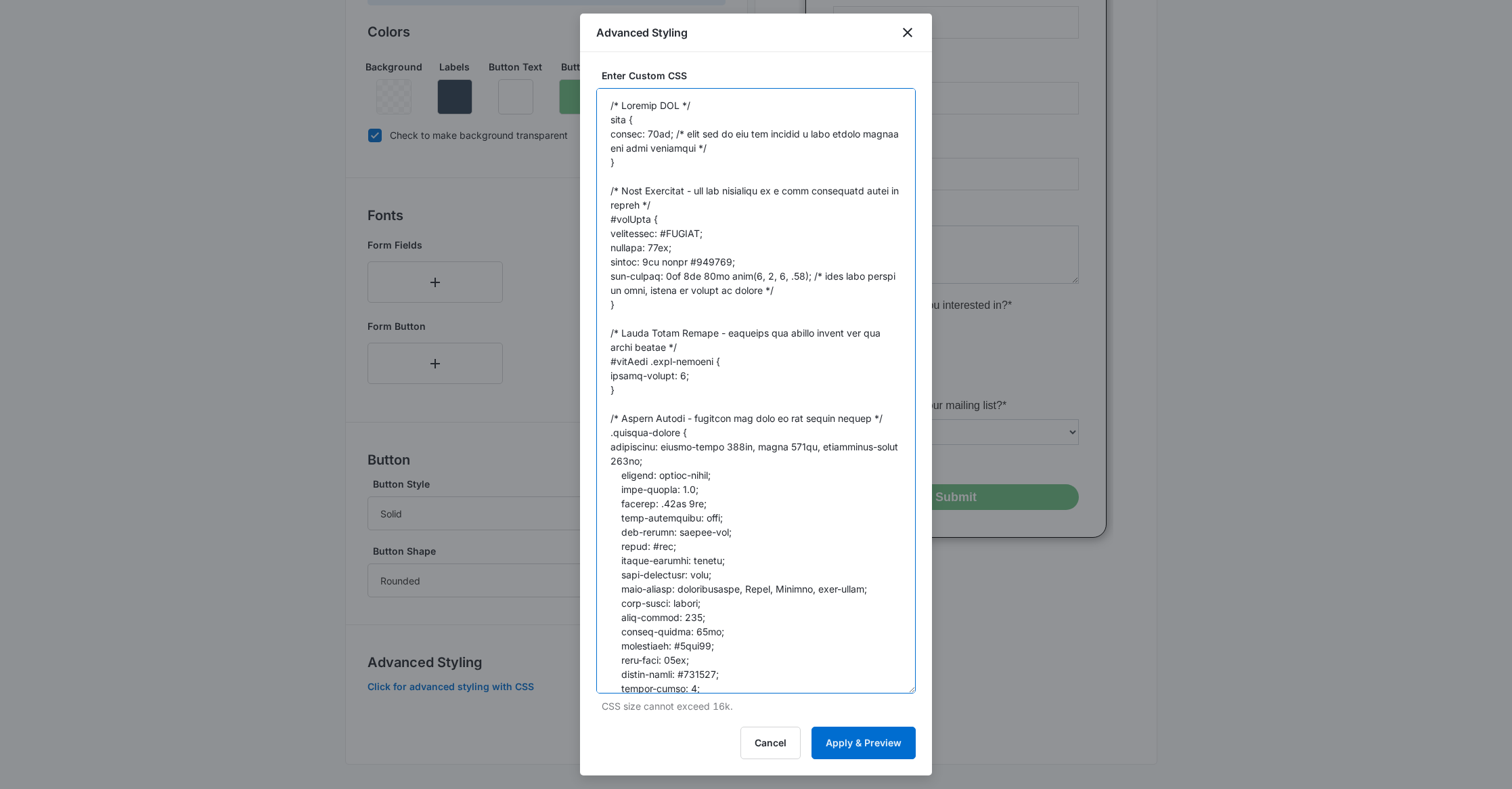
drag, startPoint x: 693, startPoint y: 260, endPoint x: 727, endPoint y: 261, distance: 34.0
click at [728, 261] on textarea at bounding box center [756, 391] width 320 height 605
click at [673, 273] on textarea at bounding box center [756, 391] width 320 height 605
click at [692, 274] on textarea at bounding box center [756, 391] width 320 height 605
drag, startPoint x: 720, startPoint y: 273, endPoint x: 713, endPoint y: 276, distance: 7.6
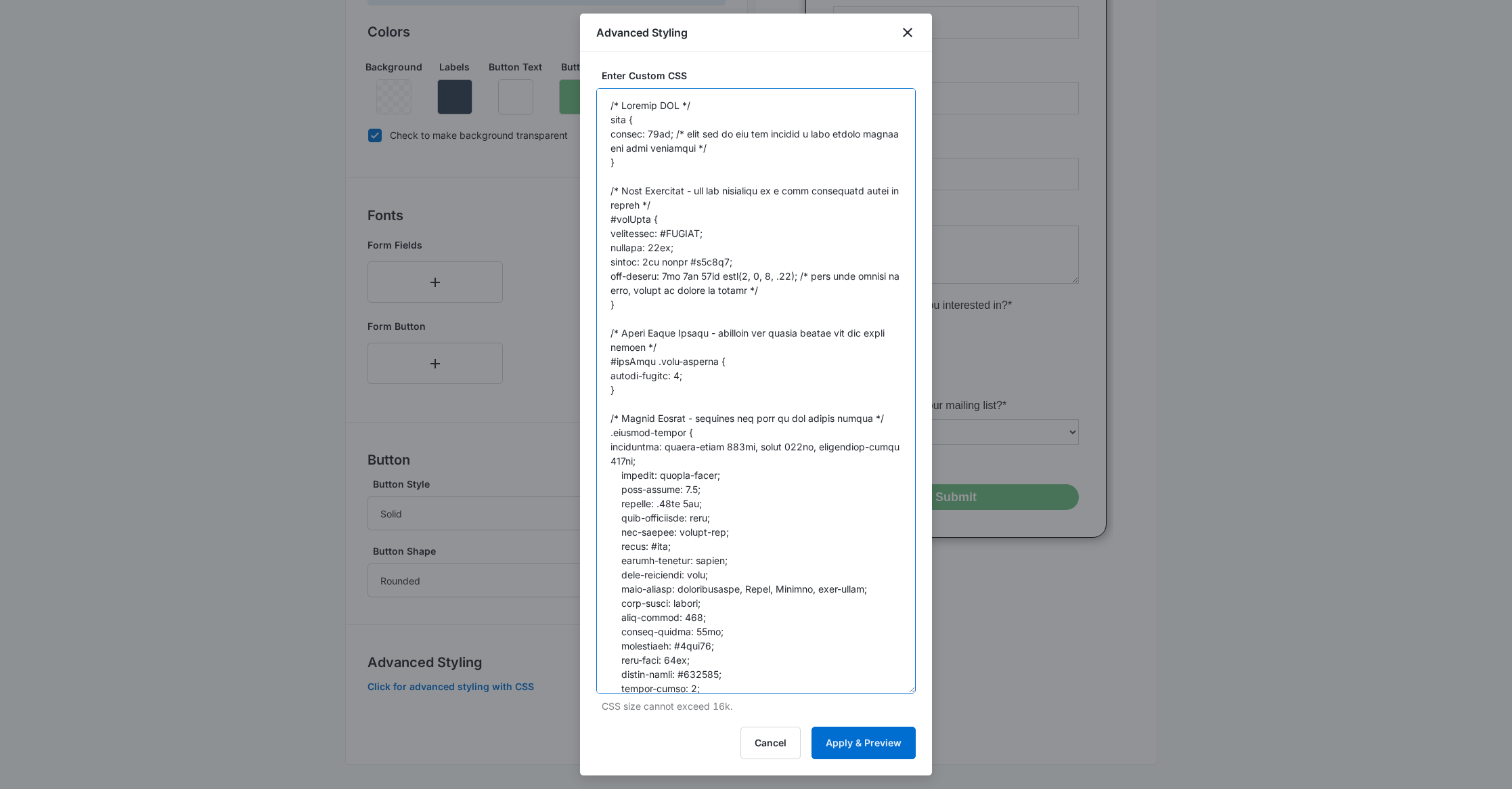
click at [710, 273] on textarea at bounding box center [756, 391] width 320 height 605
click at [795, 278] on textarea at bounding box center [756, 391] width 320 height 605
type textarea "/* General CSS */ body { margin: 10px; /* must use if you are putting a drop sh…"
click at [888, 745] on button "Apply & Preview" at bounding box center [863, 742] width 104 height 32
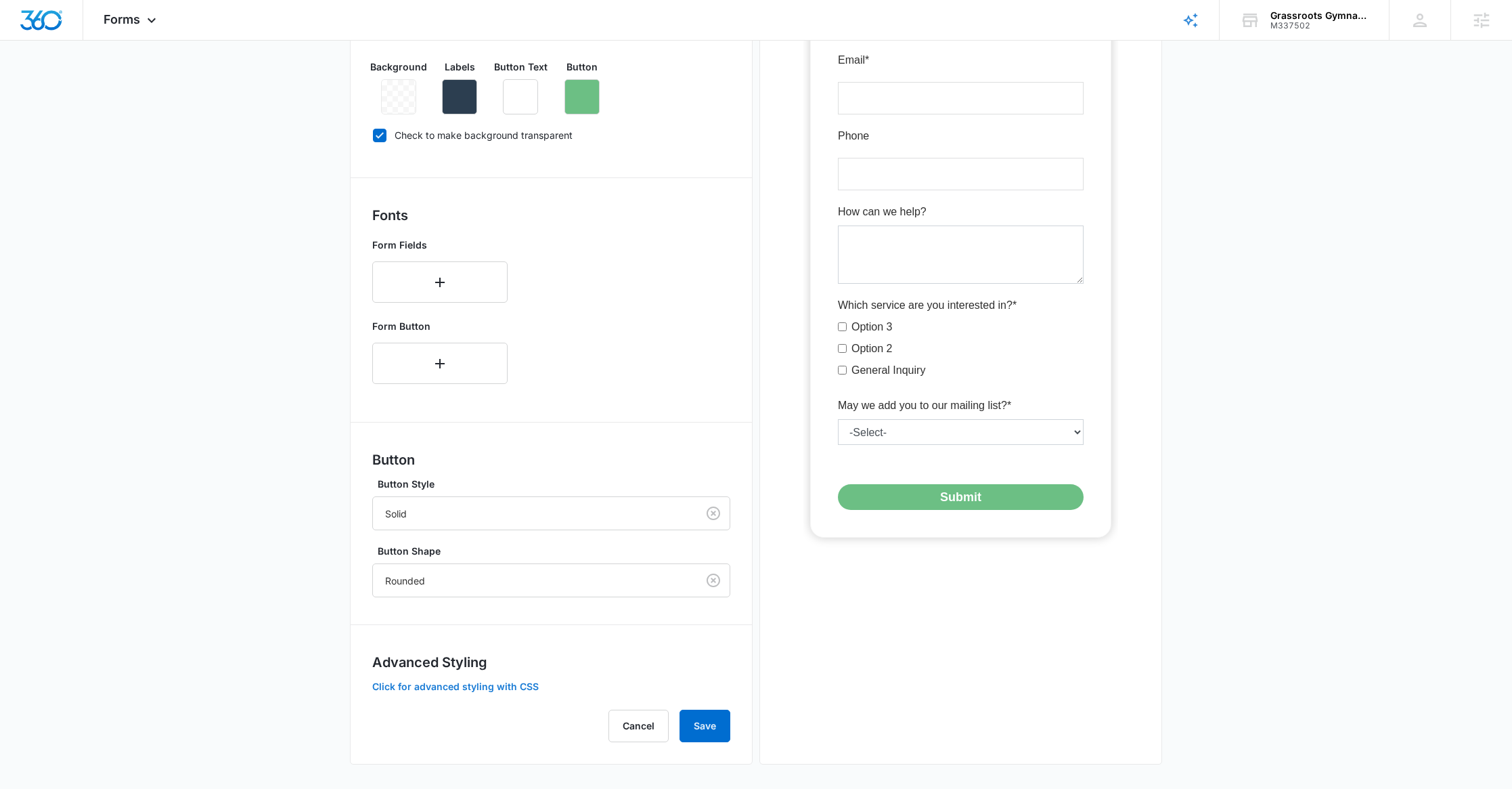
click at [519, 684] on button "Click for advanced styling with CSS" at bounding box center [455, 687] width 166 height 10
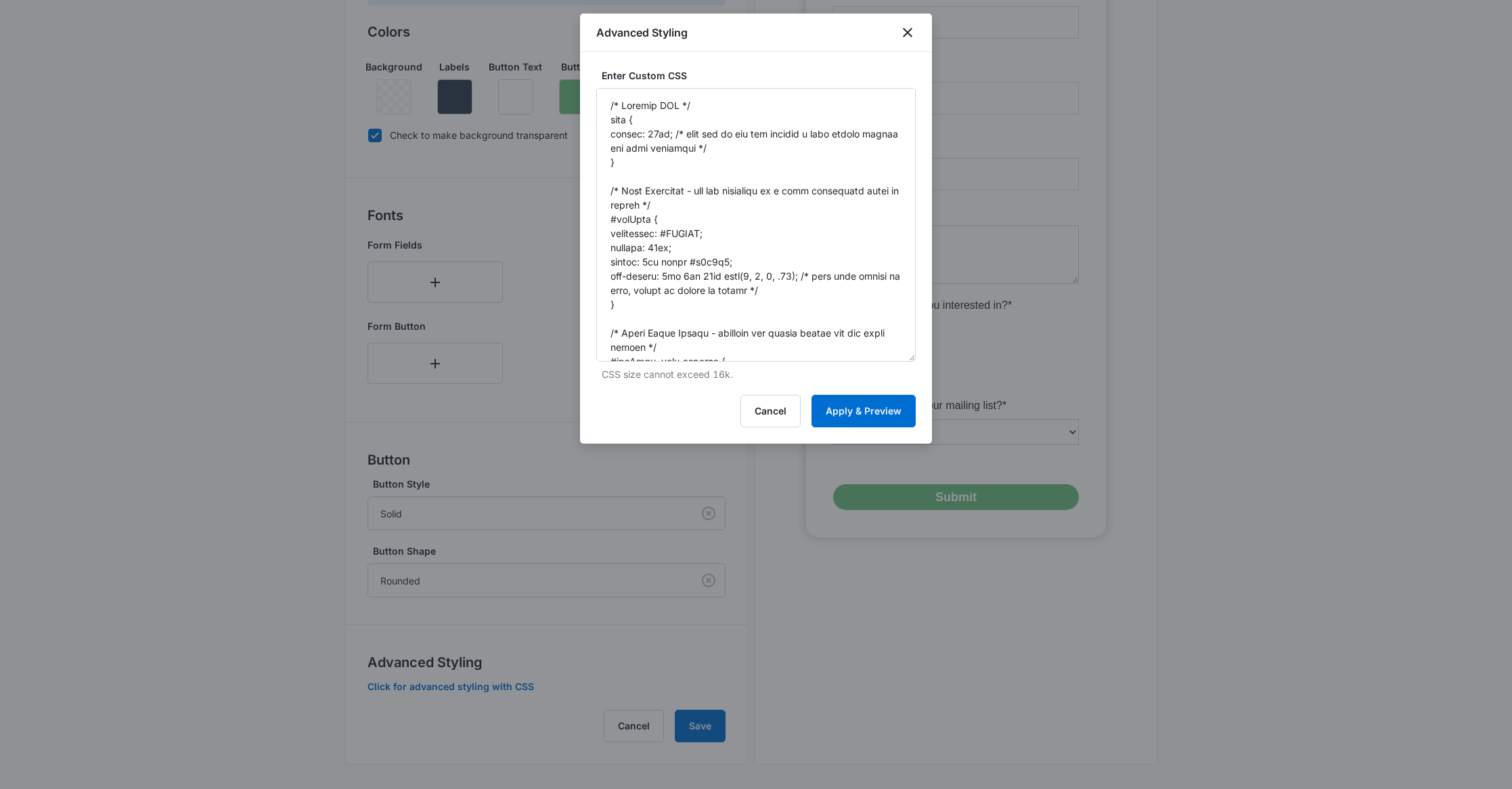
drag, startPoint x: 911, startPoint y: 159, endPoint x: 1044, endPoint y: 667, distance: 525.1
click at [1047, 669] on body "Forms Apps Reputation Websites Forms CRM Email Social Content Ads Intelligence …" at bounding box center [756, 242] width 1512 height 1098
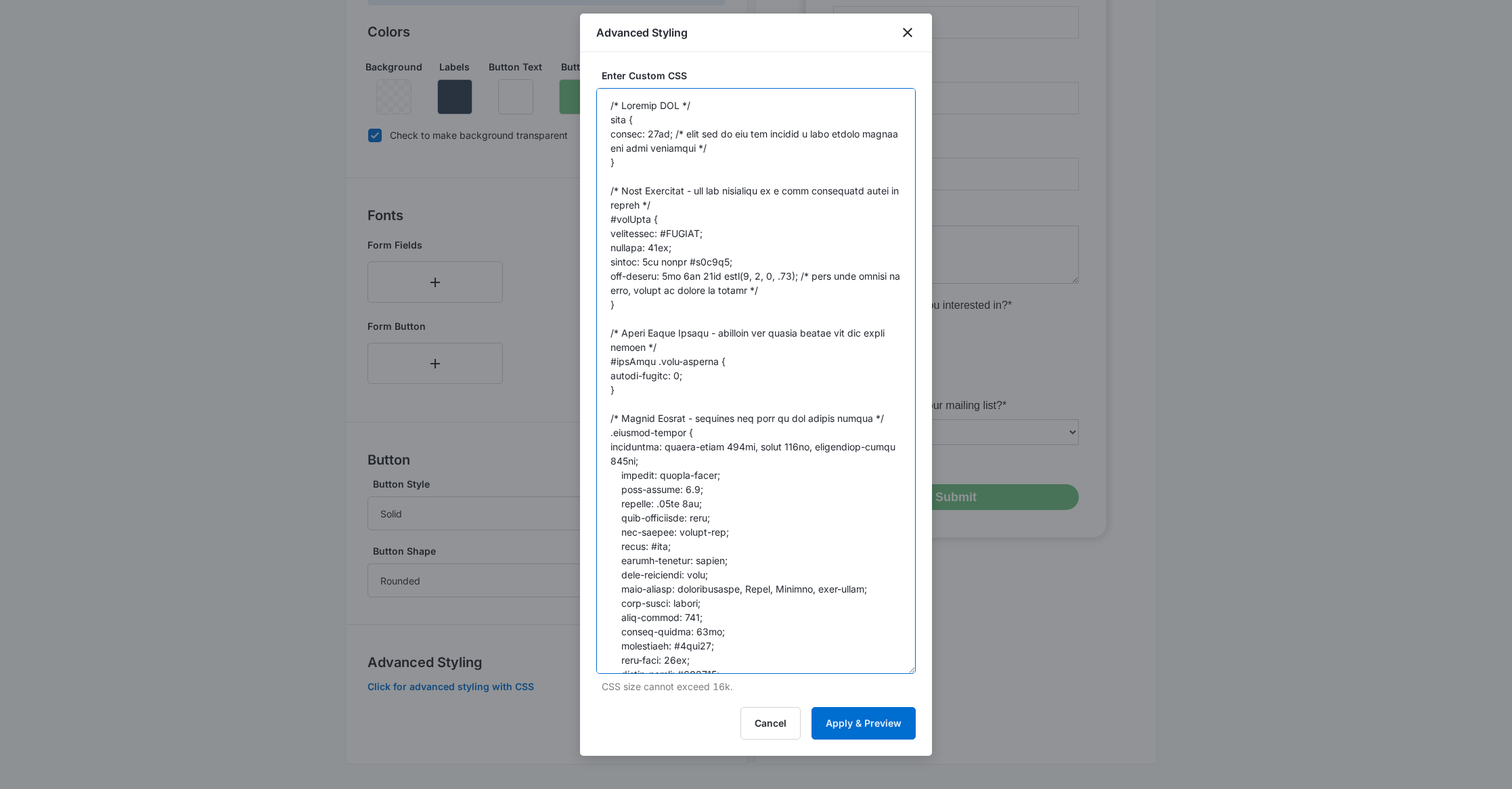
drag, startPoint x: 718, startPoint y: 260, endPoint x: 687, endPoint y: 260, distance: 31.0
click at [687, 260] on textarea at bounding box center [756, 381] width 320 height 586
paste textarea "b9b9b9"
click at [684, 263] on textarea at bounding box center [756, 381] width 320 height 586
drag, startPoint x: 693, startPoint y: 260, endPoint x: 706, endPoint y: 258, distance: 13.2
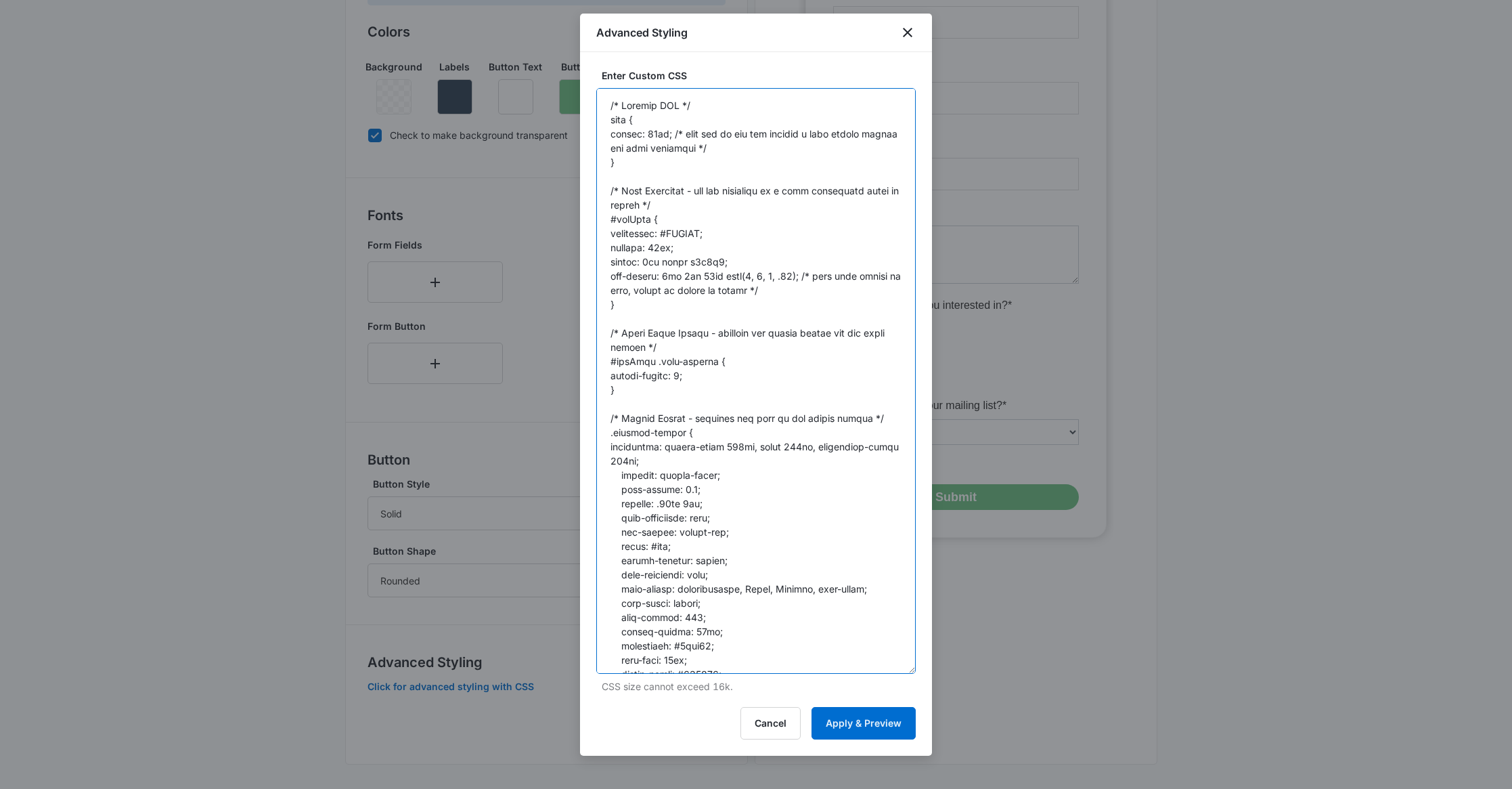
click at [693, 260] on textarea at bounding box center [756, 381] width 320 height 586
click at [687, 262] on textarea at bounding box center [756, 381] width 320 height 586
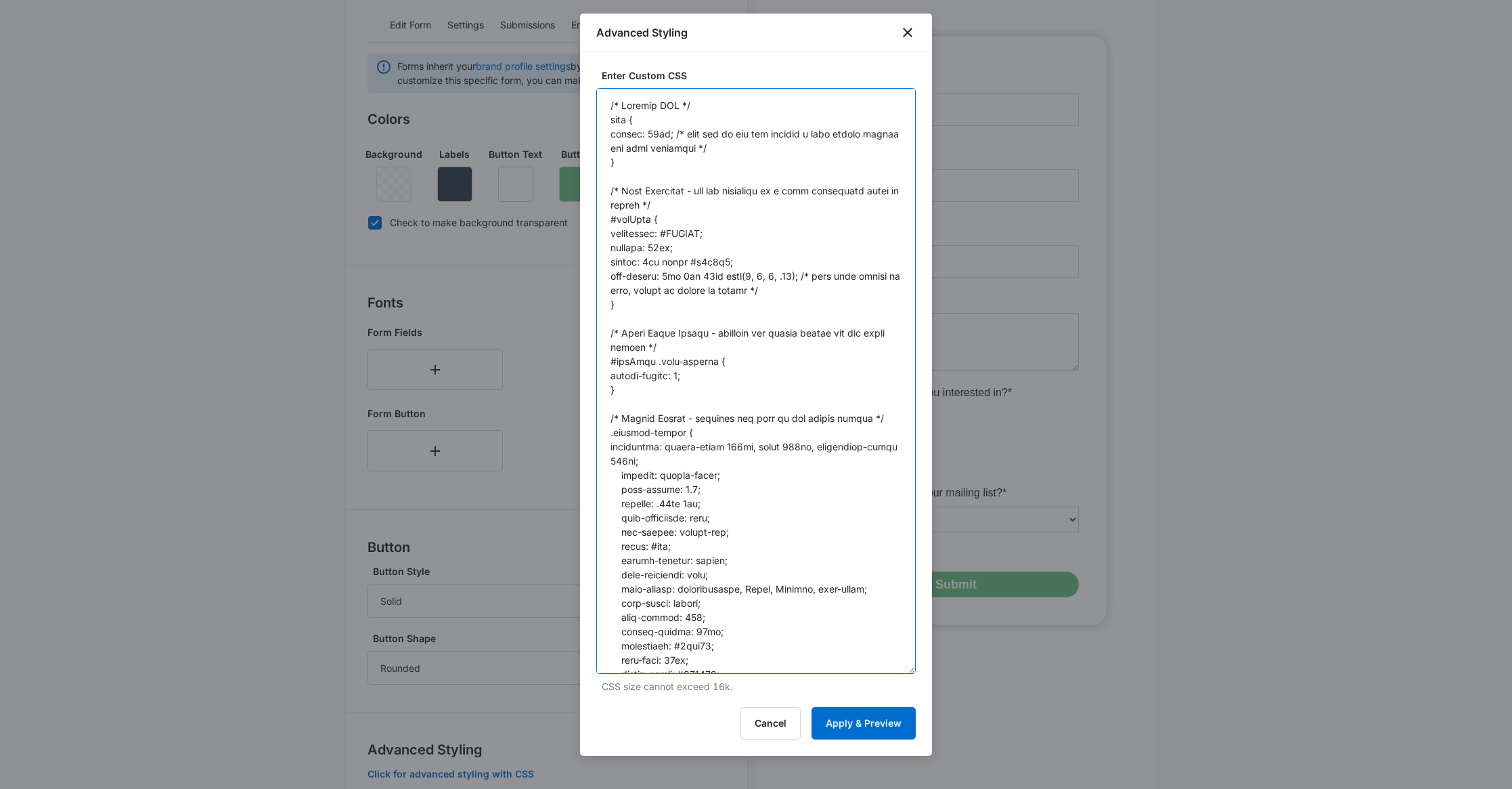
scroll to position [219, 0]
click at [678, 373] on textarea at bounding box center [756, 381] width 320 height 586
click at [679, 370] on textarea at bounding box center [756, 381] width 320 height 586
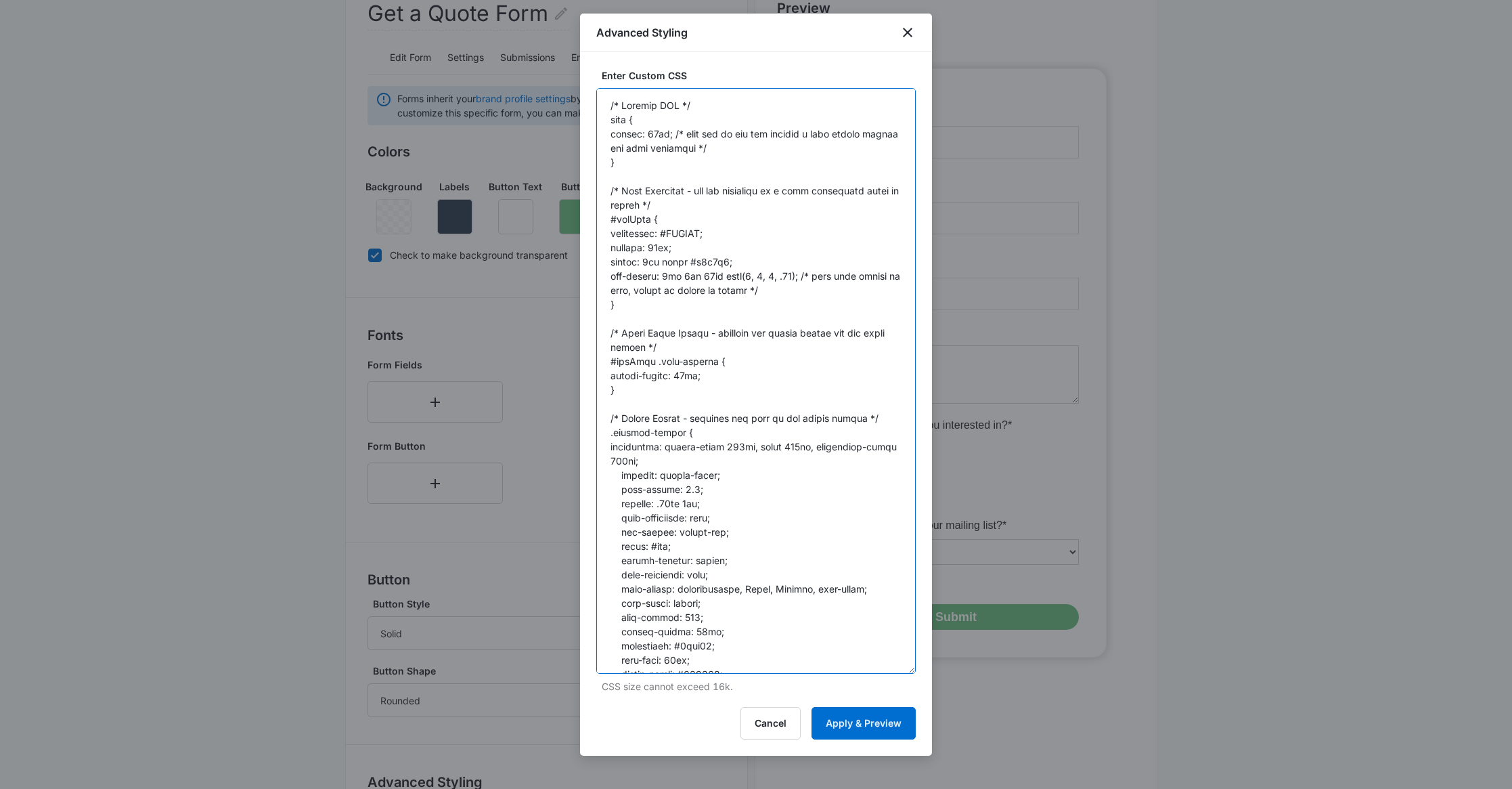
scroll to position [187, 0]
click at [755, 264] on textarea at bounding box center [756, 381] width 320 height 586
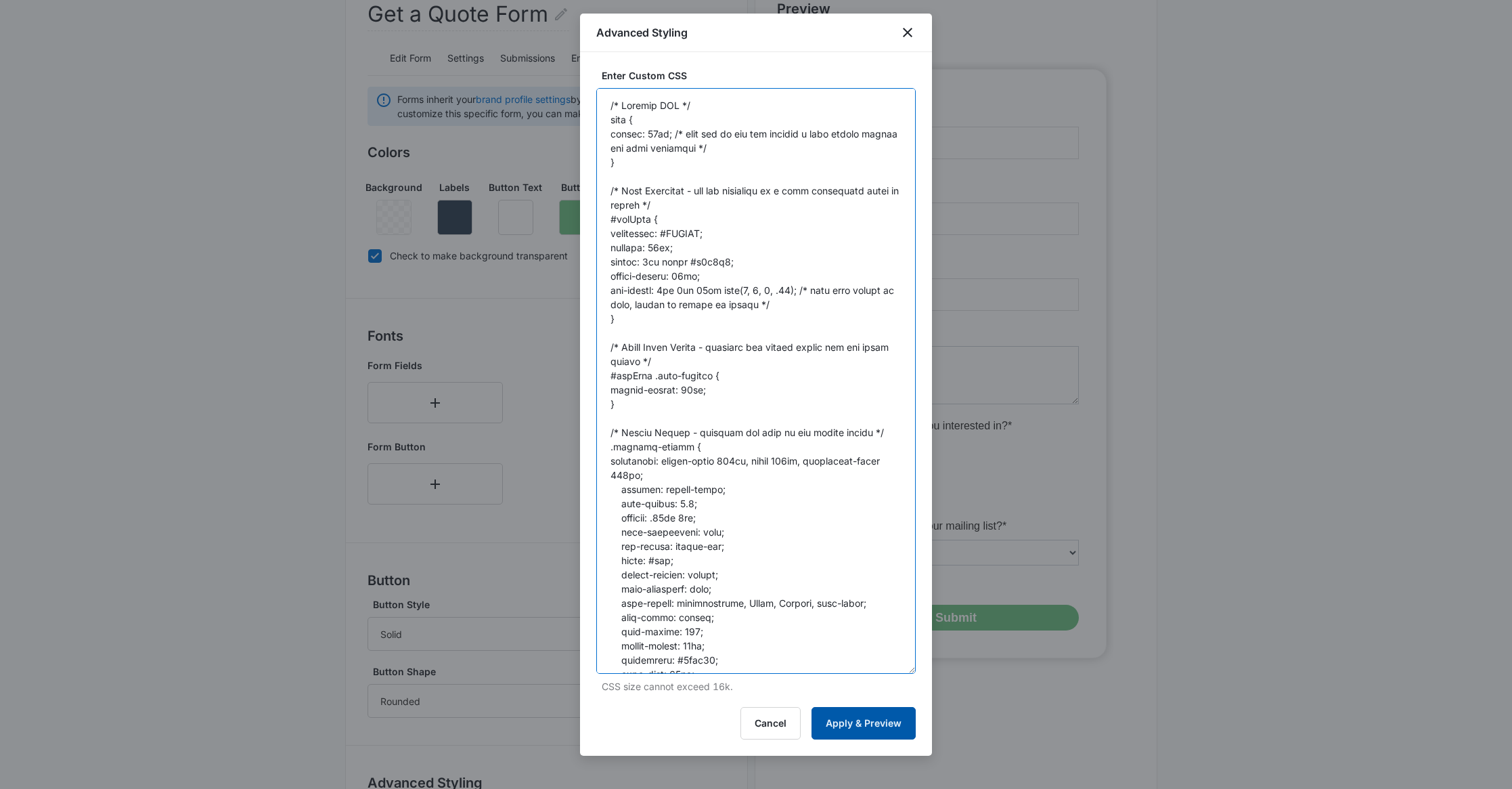
type textarea "/* General CSS */ body { margin: 10px; /* must use if you are putting a drop sh…"
click at [869, 724] on button "Apply & Preview" at bounding box center [863, 722] width 104 height 32
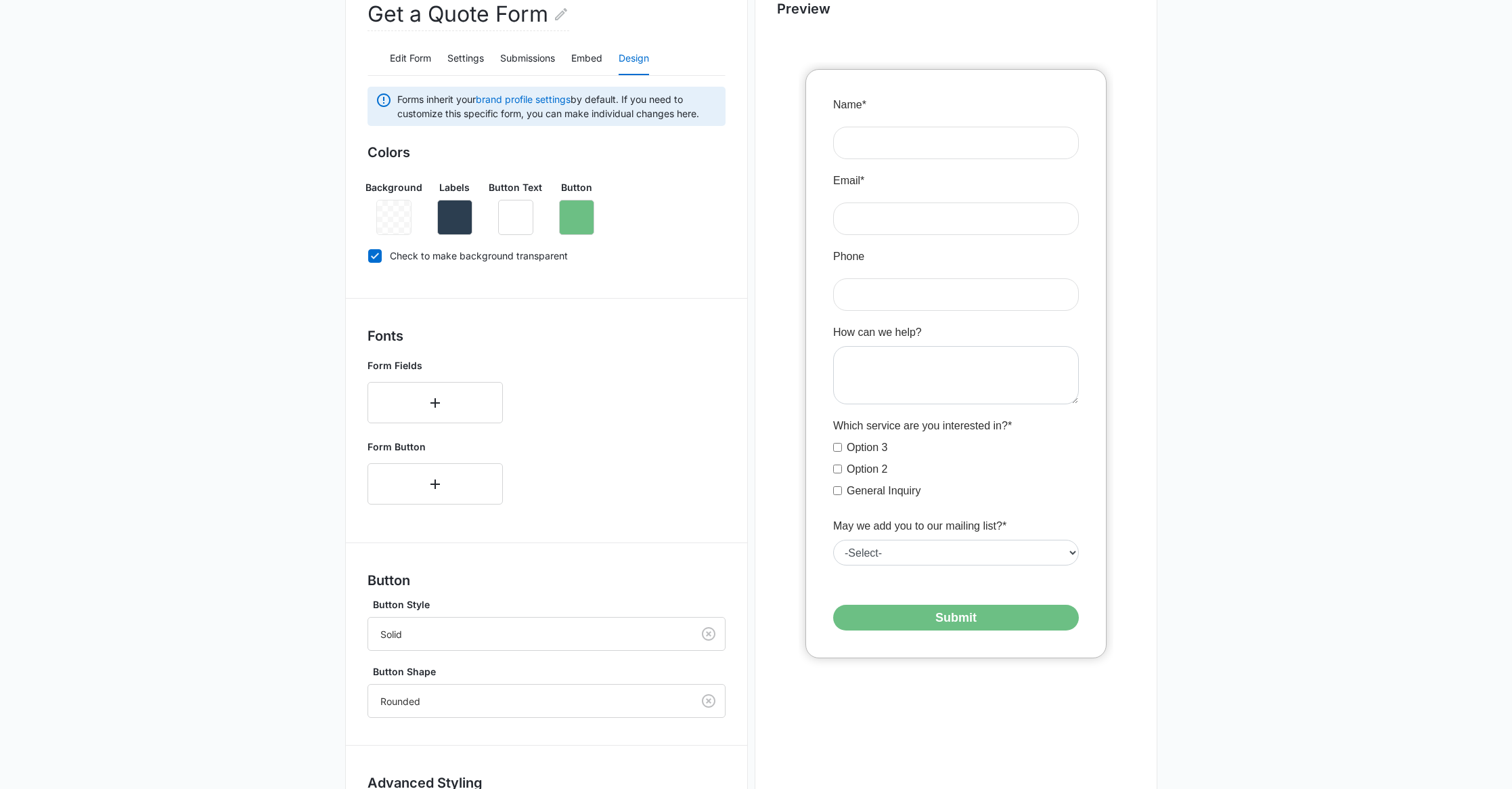
scroll to position [309, 0]
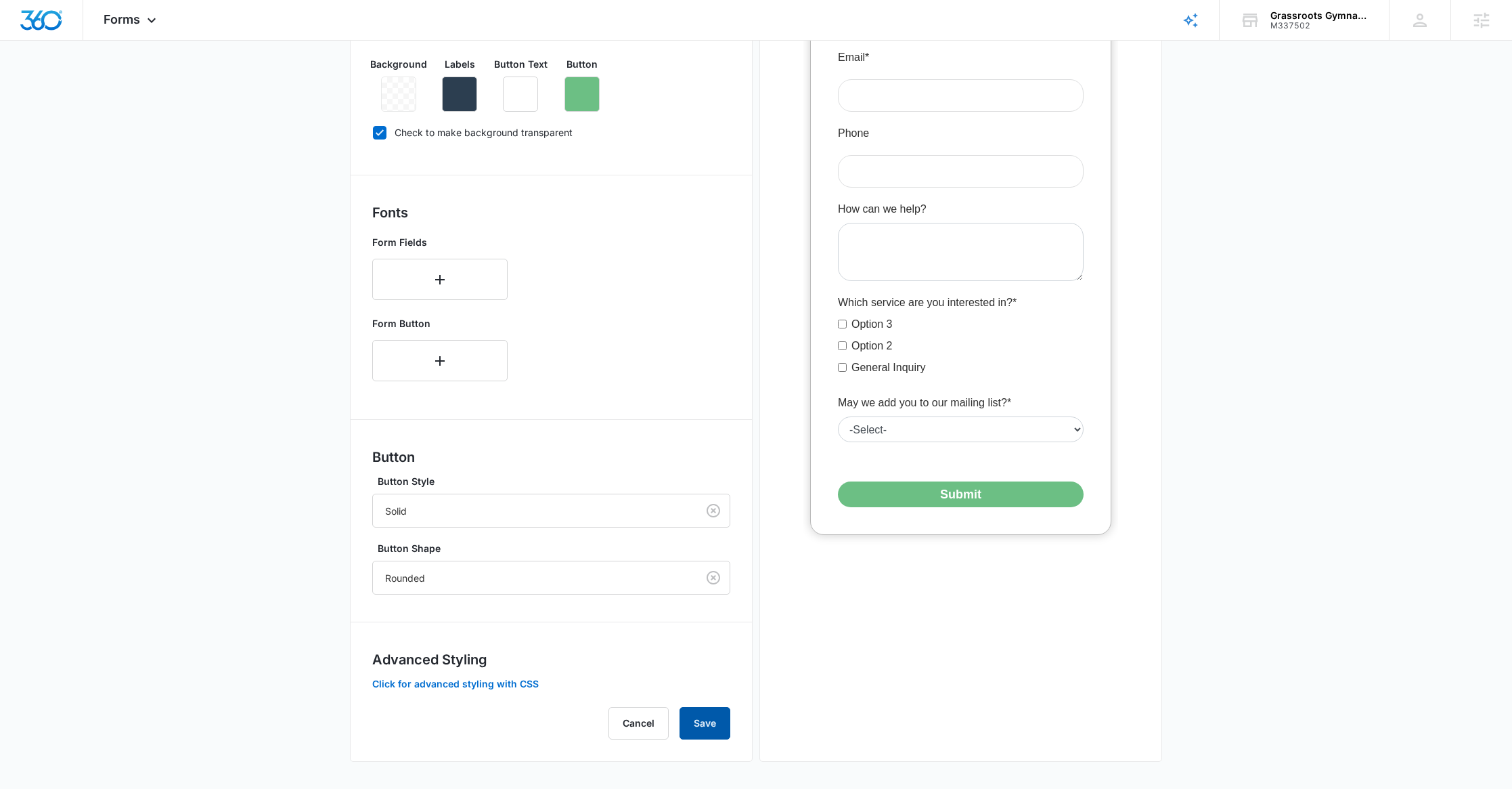
drag, startPoint x: 717, startPoint y: 728, endPoint x: 729, endPoint y: 646, distance: 82.9
click at [717, 727] on button "Save" at bounding box center [704, 722] width 51 height 32
drag, startPoint x: 708, startPoint y: 720, endPoint x: 727, endPoint y: 729, distance: 21.0
click at [708, 720] on button "Save" at bounding box center [704, 722] width 51 height 32
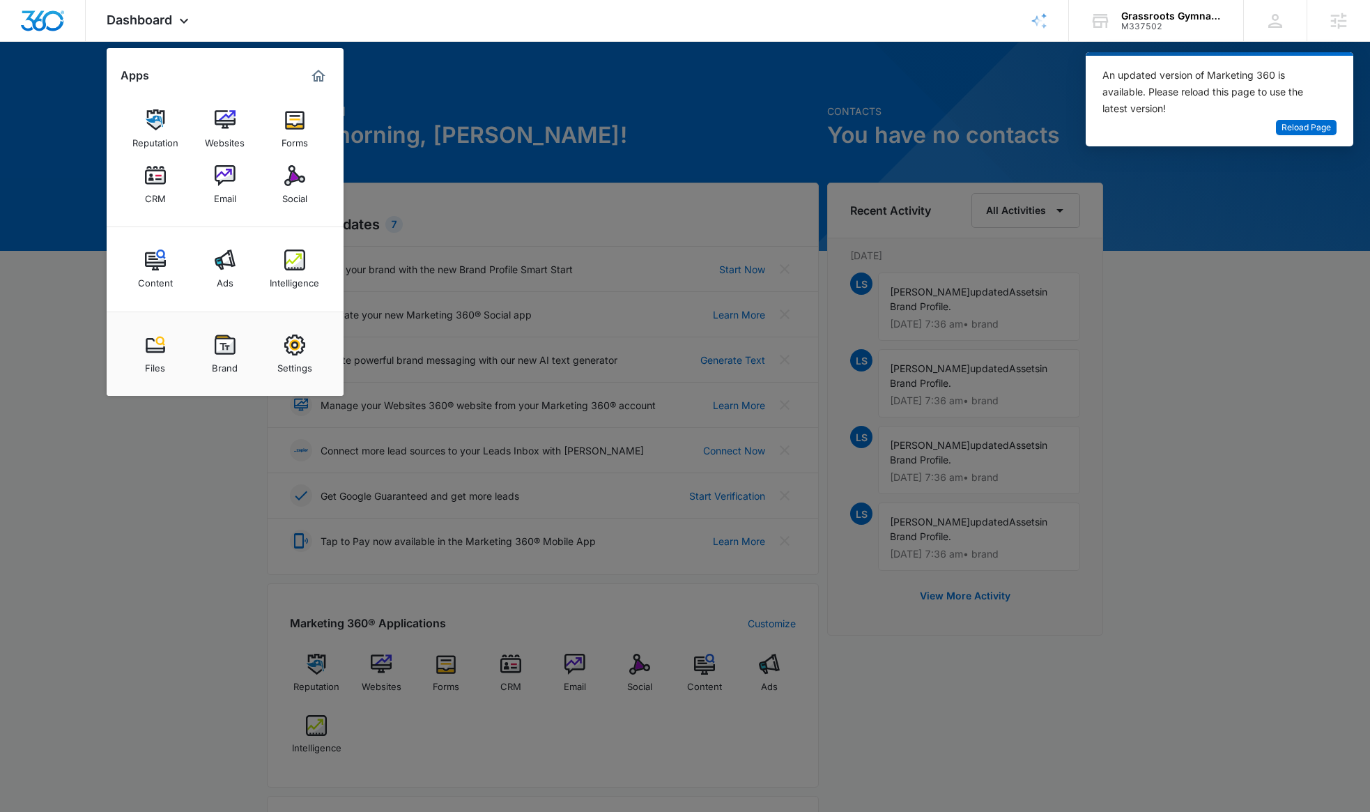
drag, startPoint x: 79, startPoint y: 499, endPoint x: 116, endPoint y: 474, distance: 44.2
click at [92, 490] on div at bounding box center [685, 406] width 1370 height 812
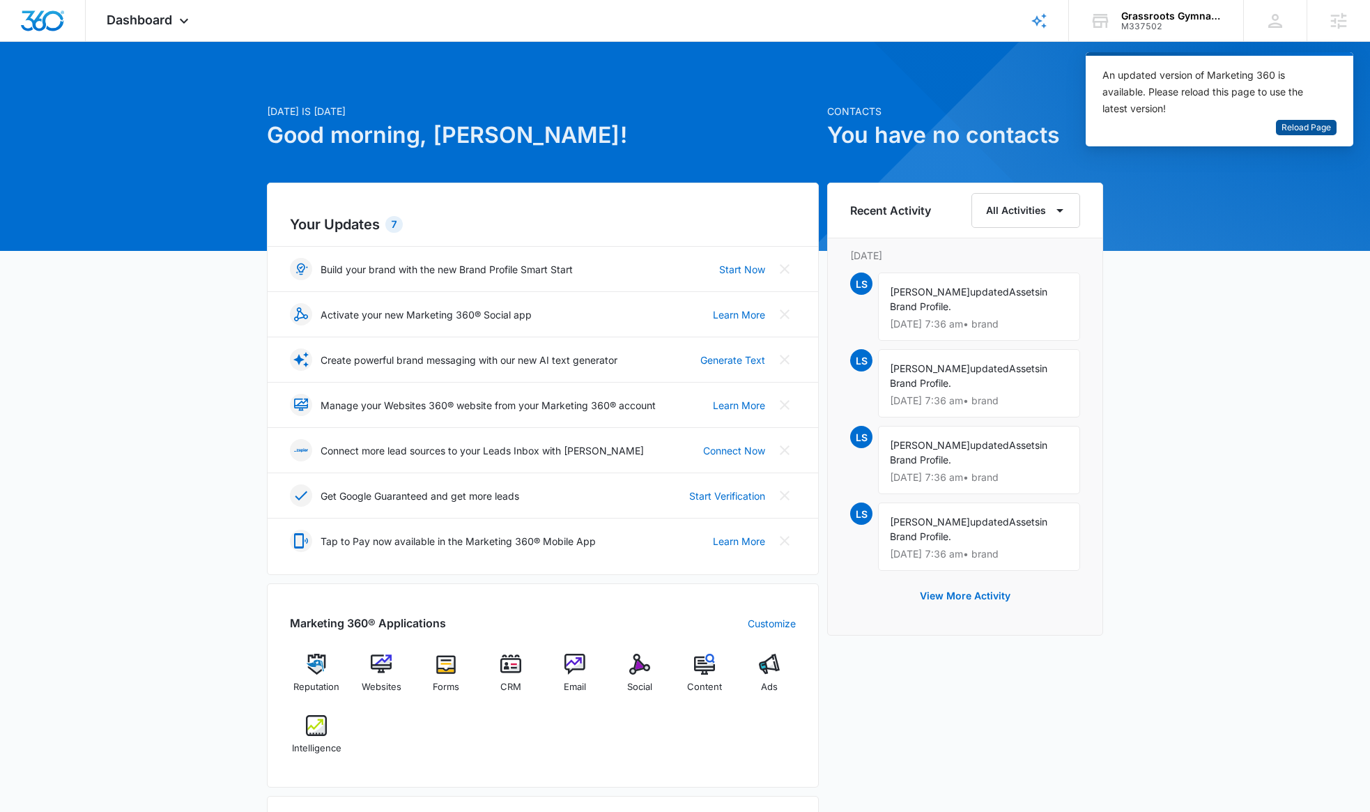
click at [1310, 132] on span "Reload Page" at bounding box center [1305, 127] width 49 height 13
